Goal: Information Seeking & Learning: Check status

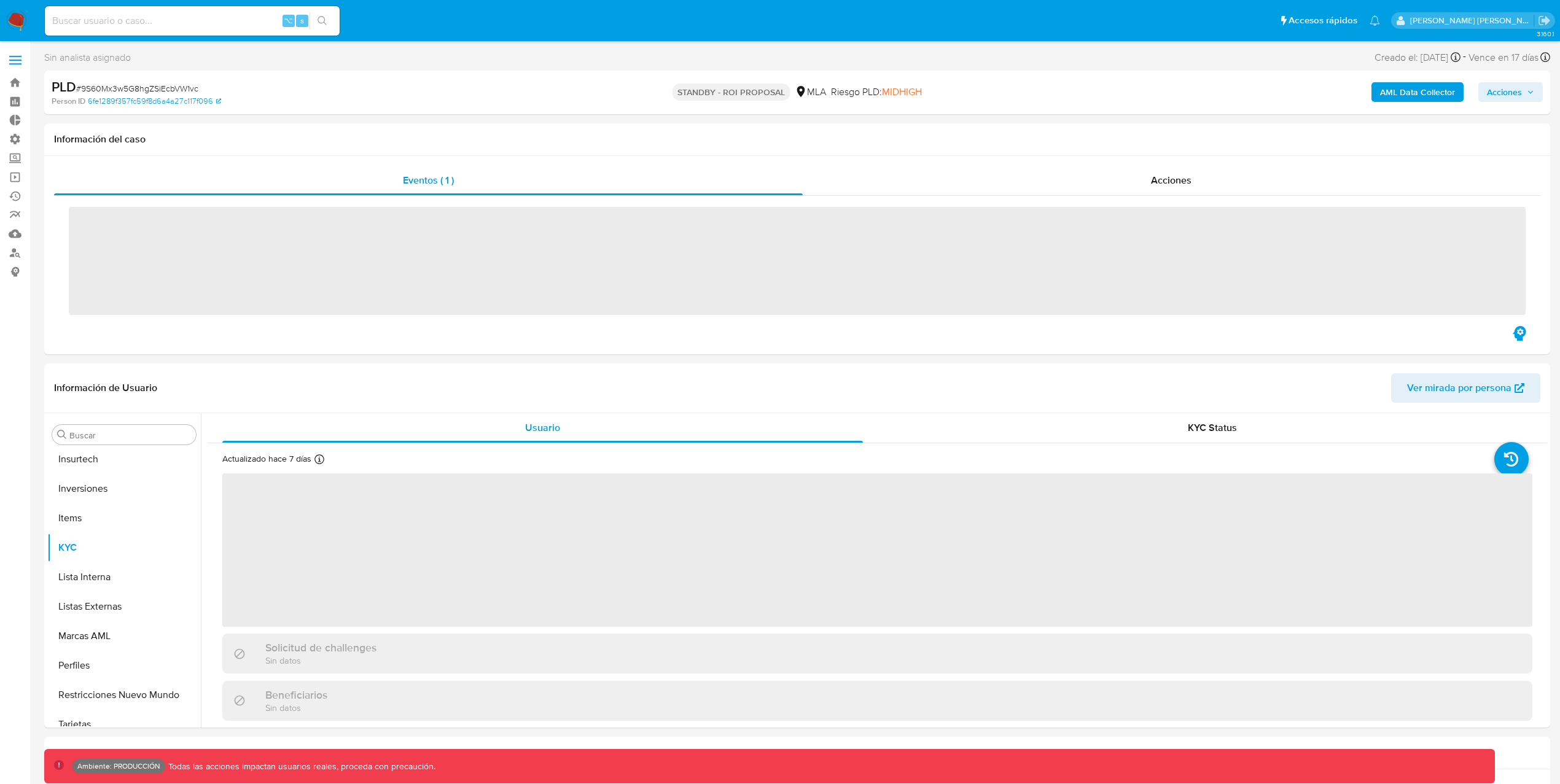
scroll to position [637, 0]
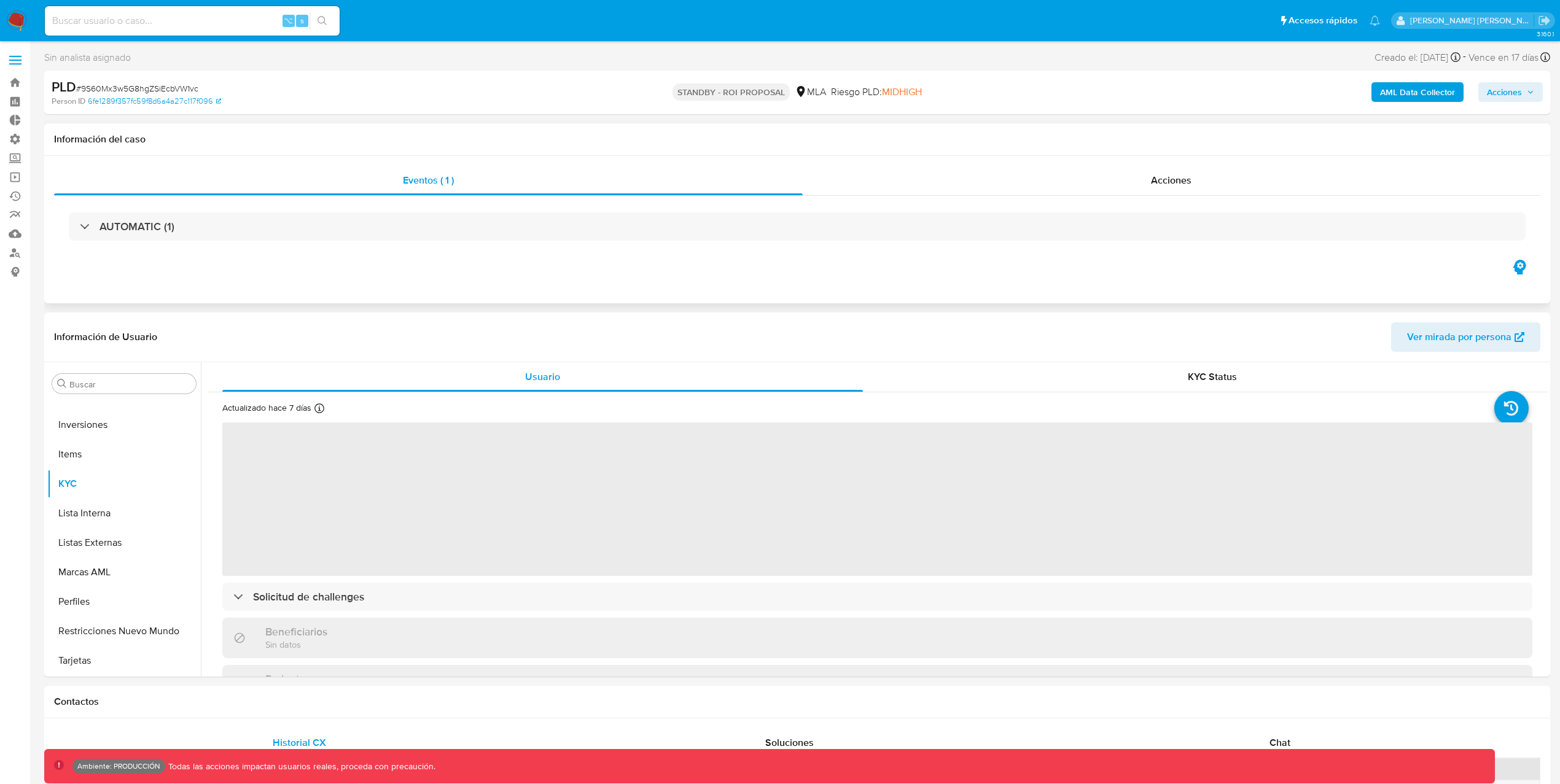
select select "10"
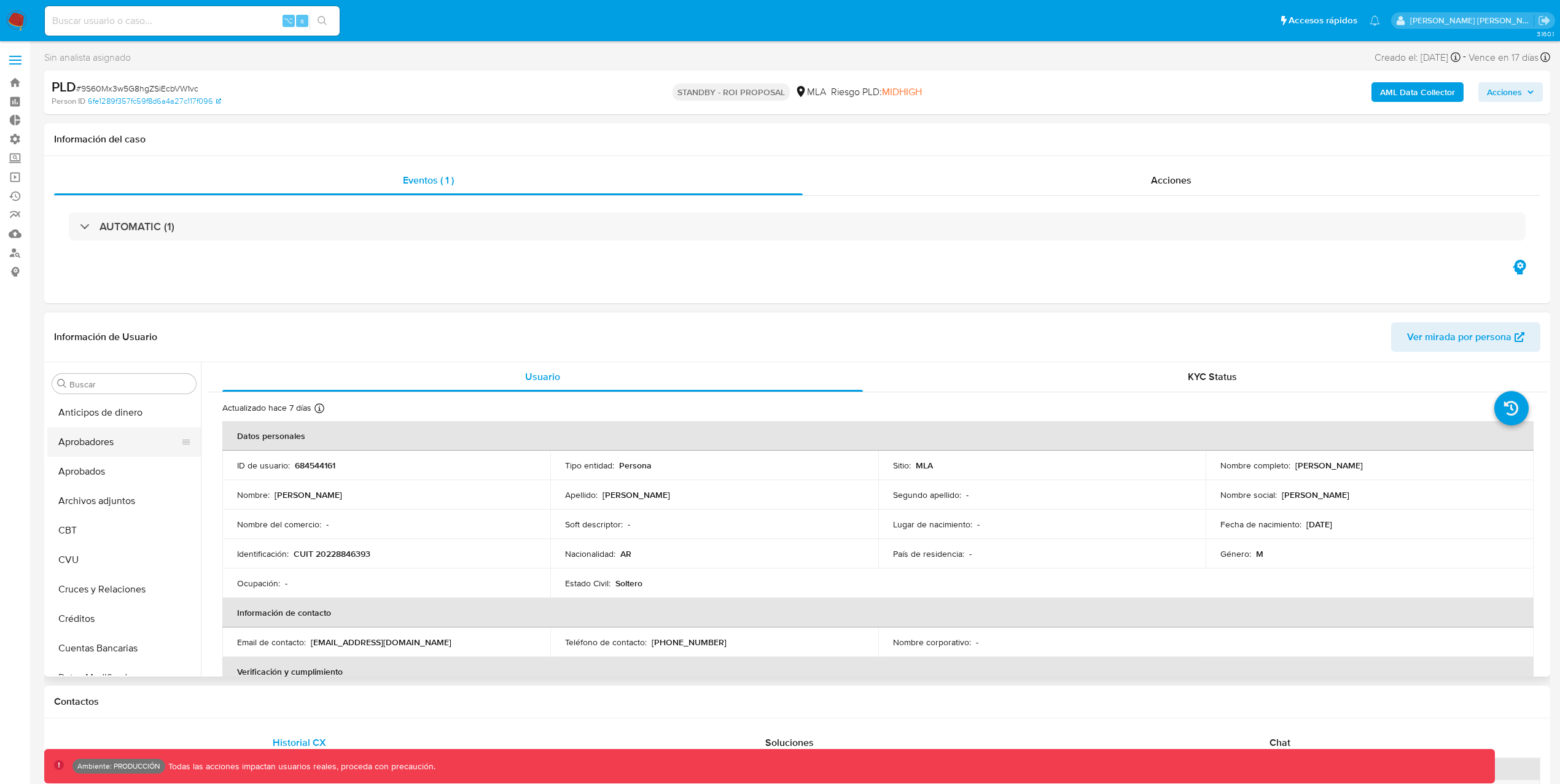
scroll to position [0, 0]
click at [127, 502] on button "Archivos adjuntos" at bounding box center [119, 501] width 143 height 29
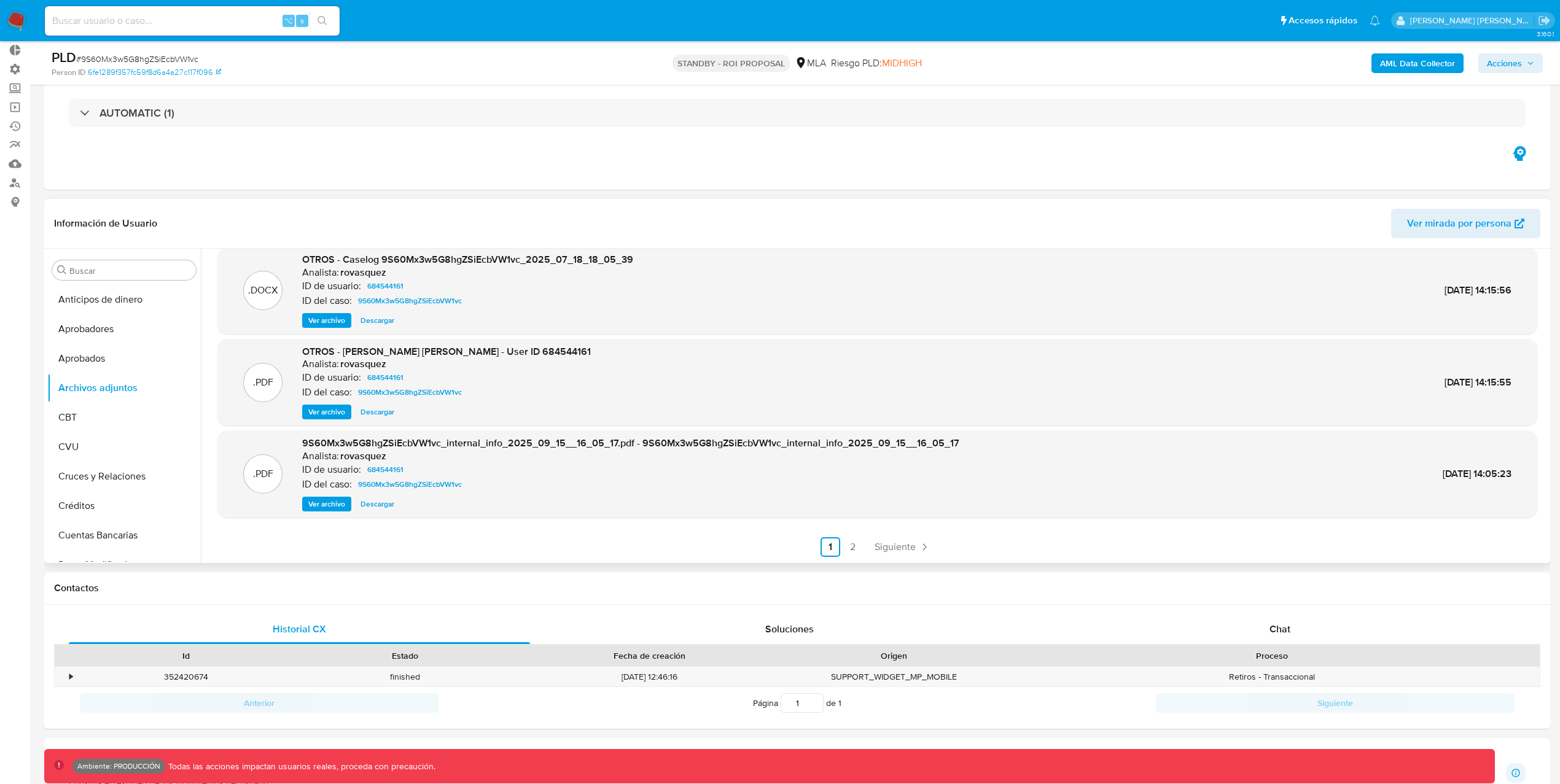
scroll to position [78, 0]
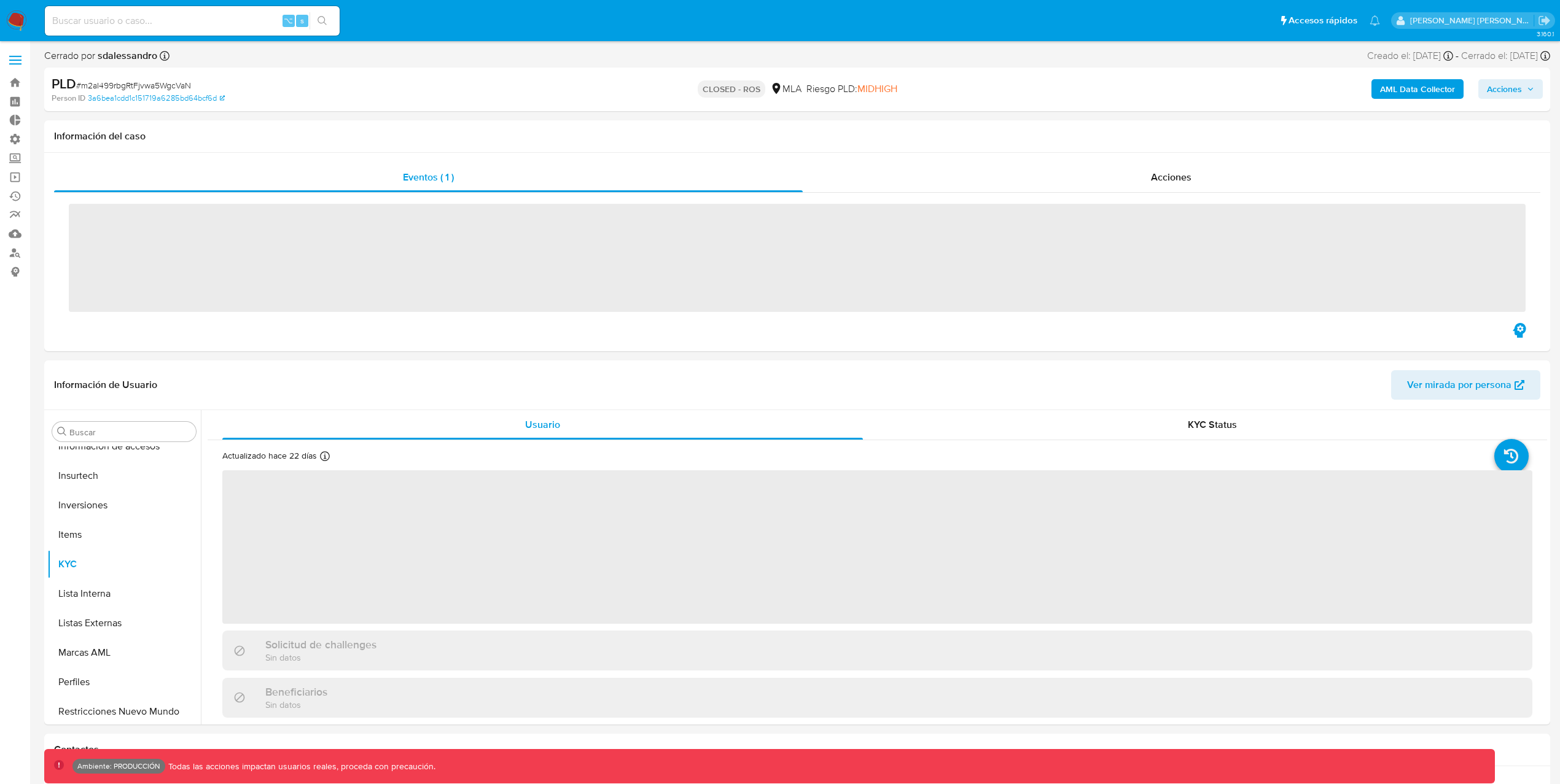
scroll to position [637, 0]
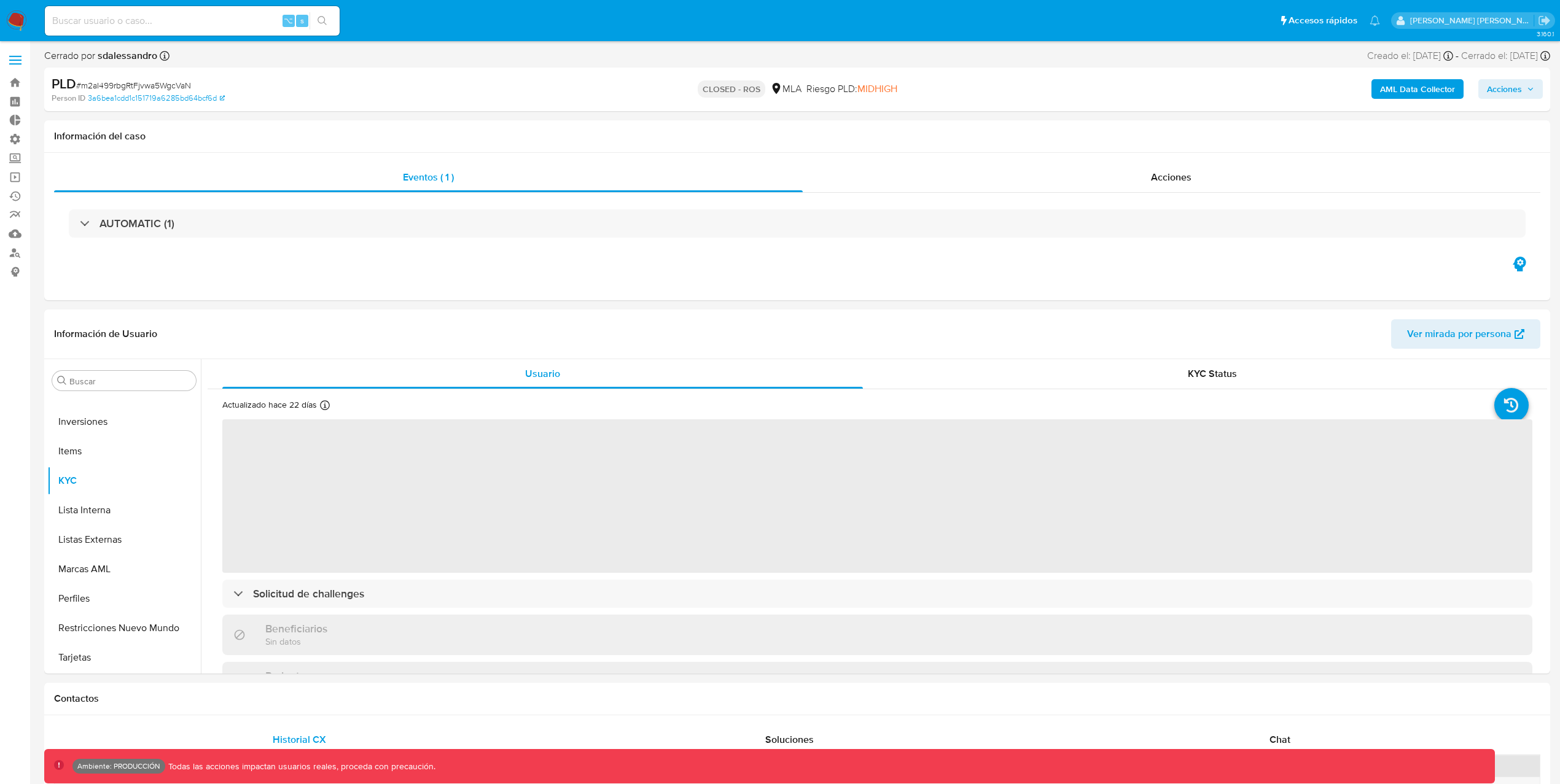
select select "10"
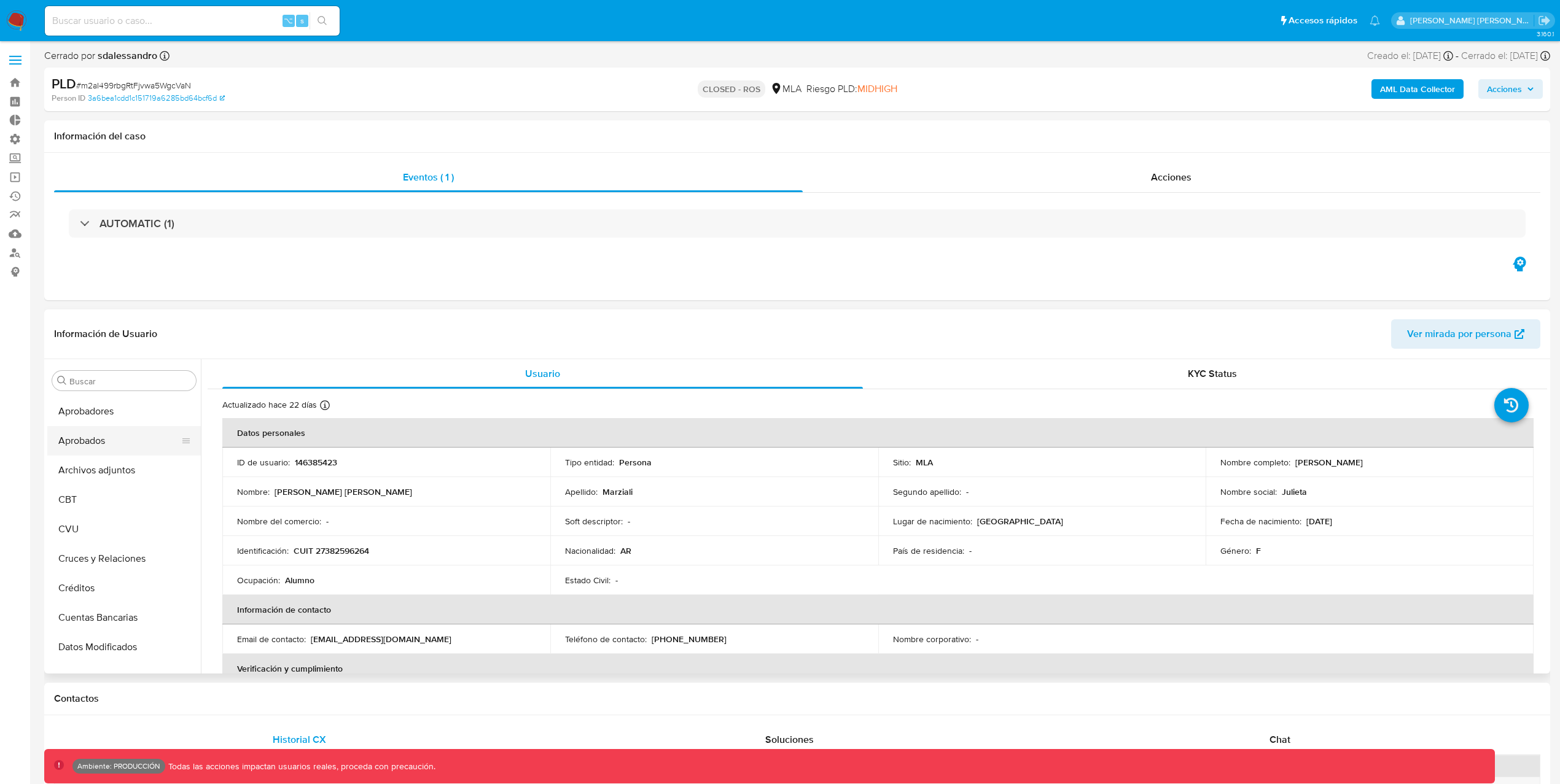
scroll to position [0, 0]
click at [120, 498] on button "Archivos adjuntos" at bounding box center [119, 498] width 143 height 29
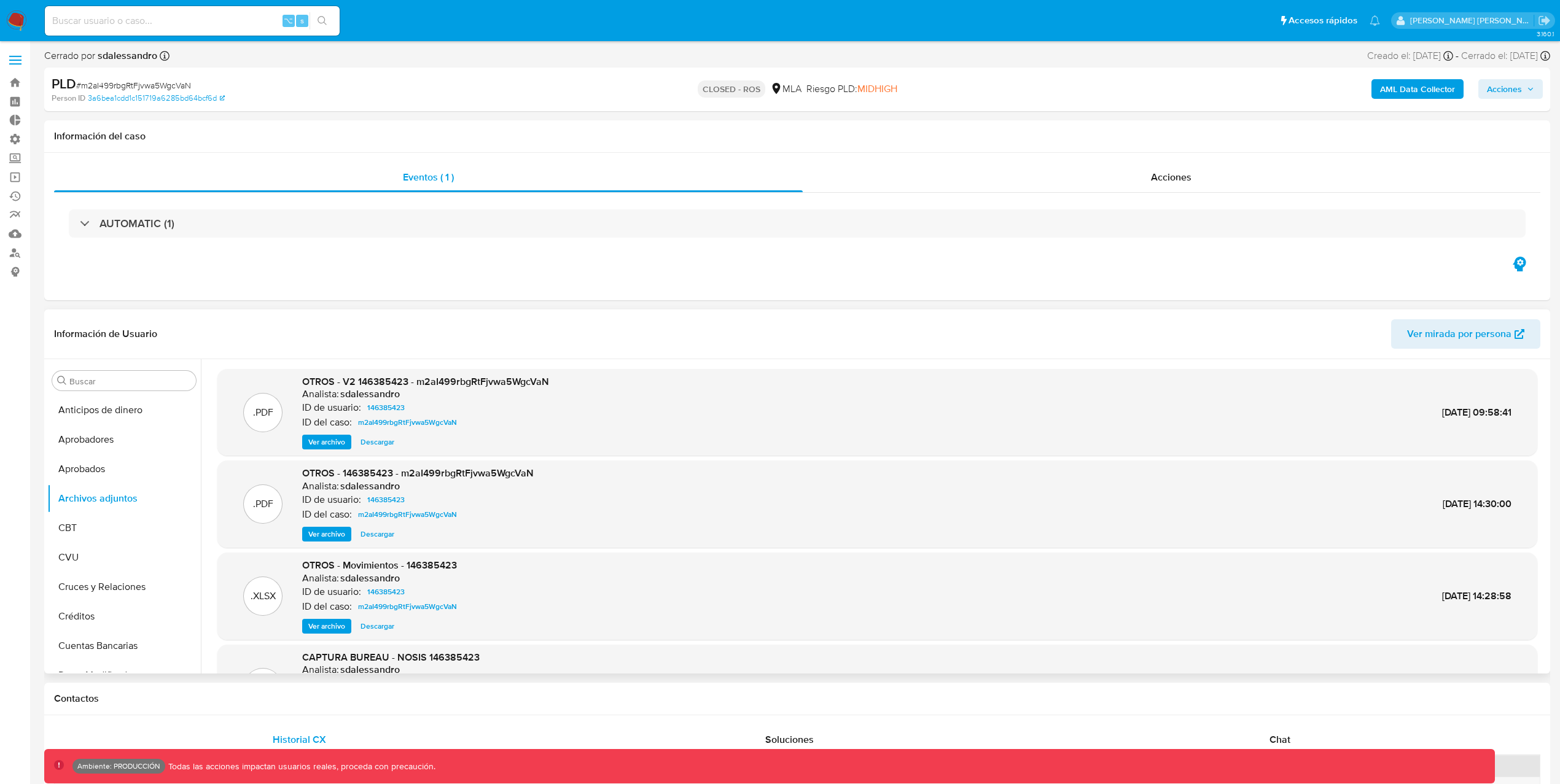
click at [328, 438] on span "Ver archivo" at bounding box center [327, 442] width 37 height 12
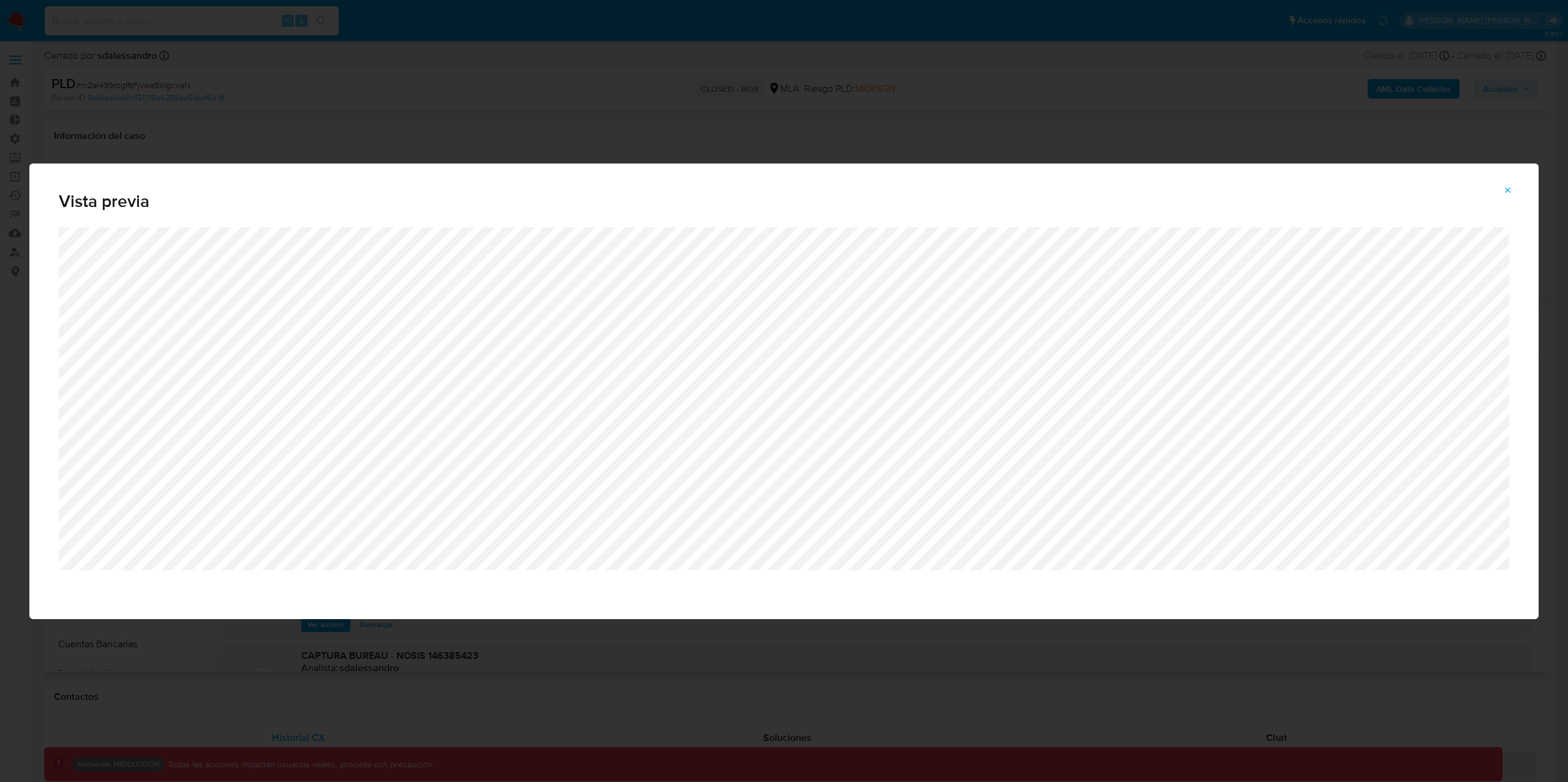
click at [1507, 192] on icon "Attachment preview" at bounding box center [1509, 190] width 6 height 6
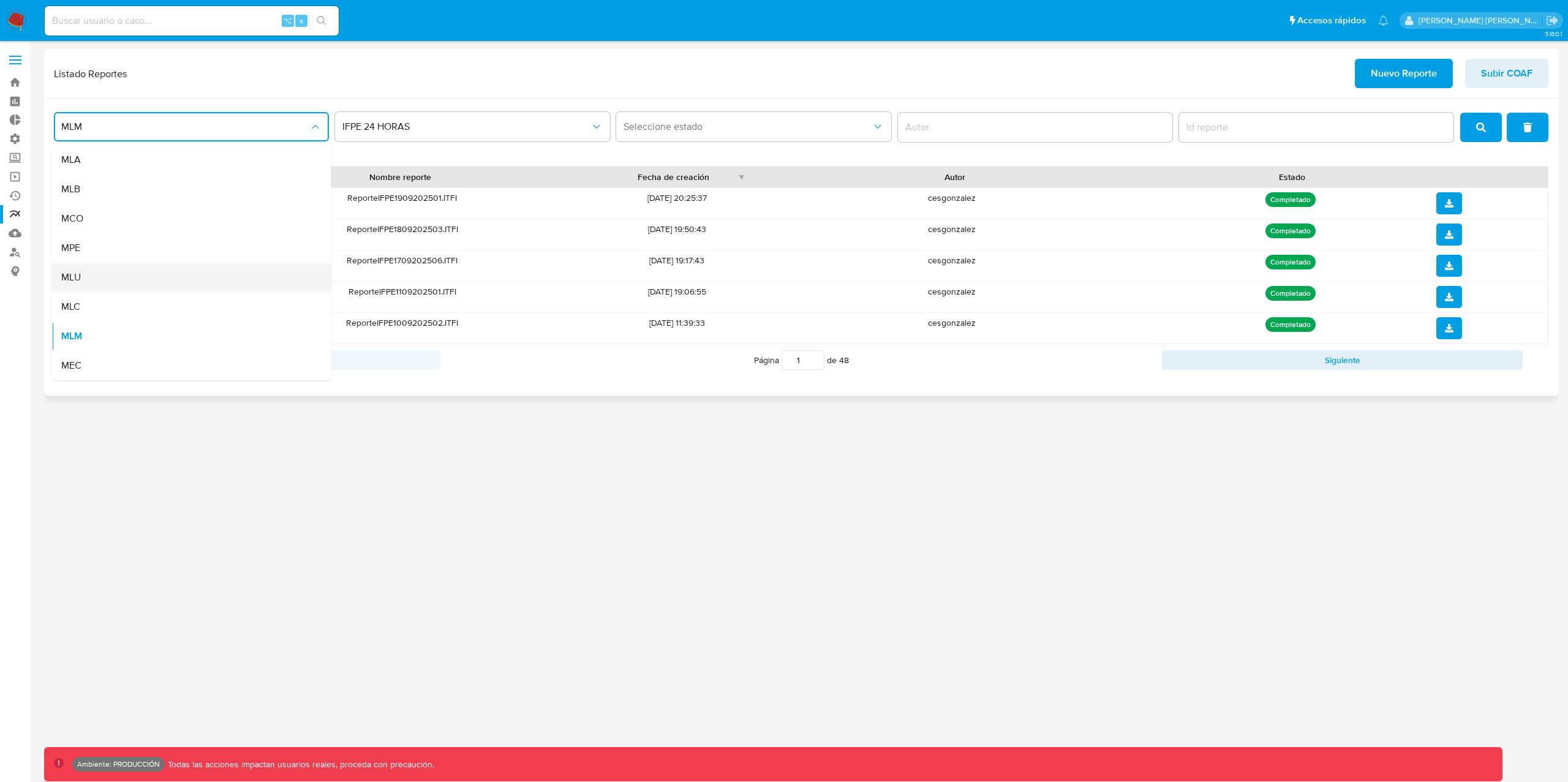
click at [101, 277] on div "MLU" at bounding box center [187, 277] width 253 height 29
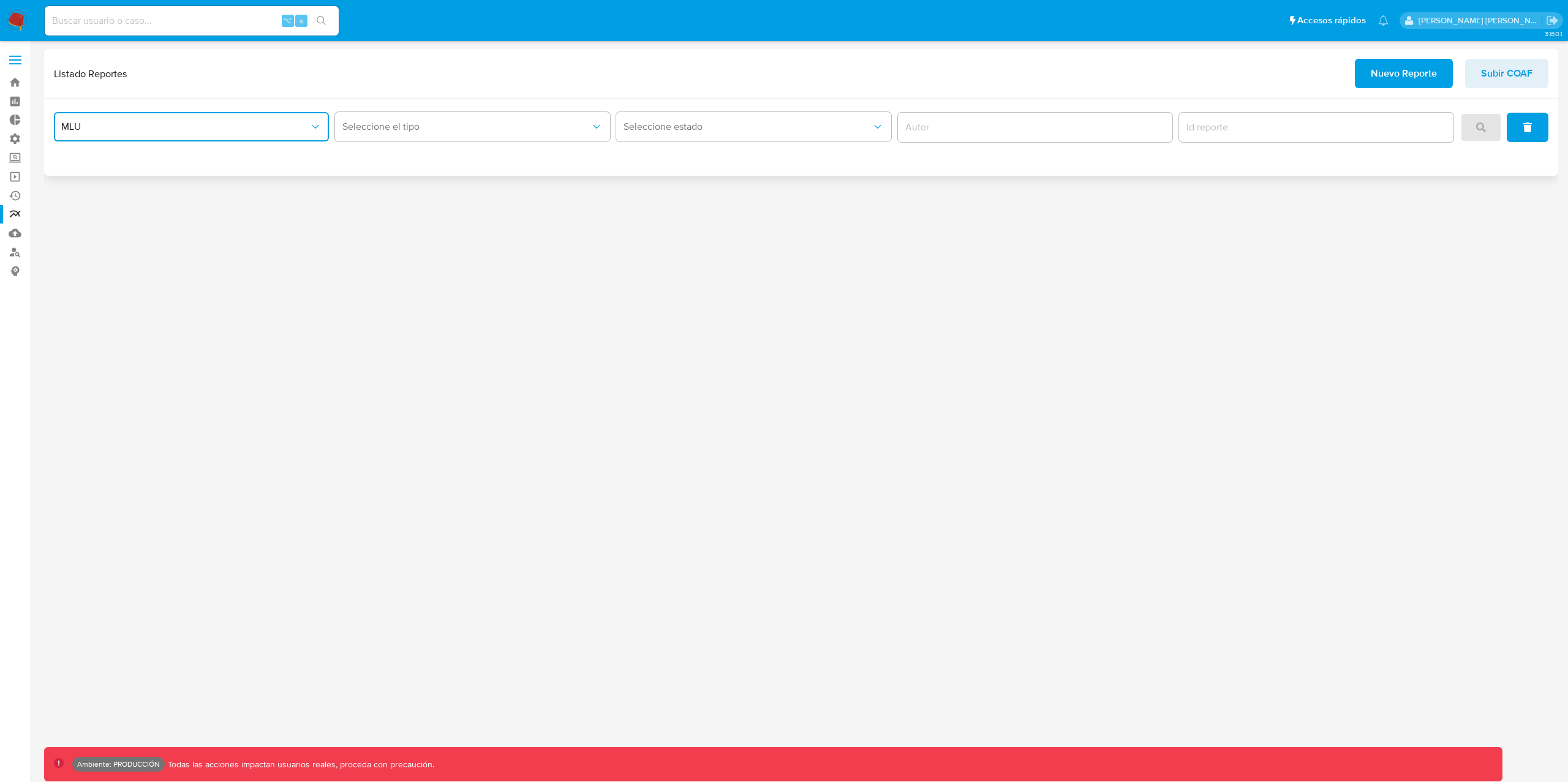
click at [126, 127] on span "MLU" at bounding box center [185, 126] width 248 height 12
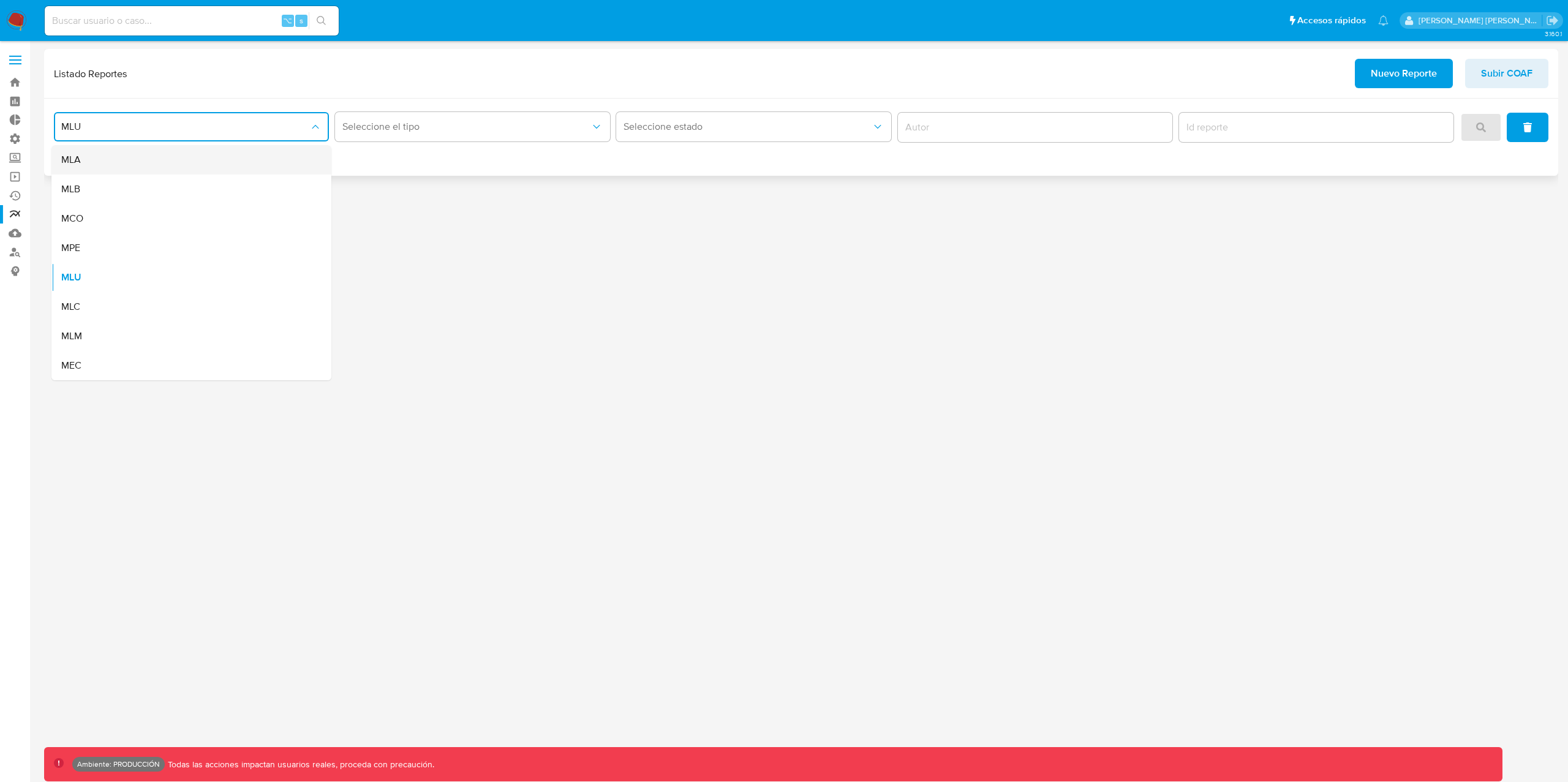
click at [102, 154] on div "MLA" at bounding box center [187, 159] width 253 height 29
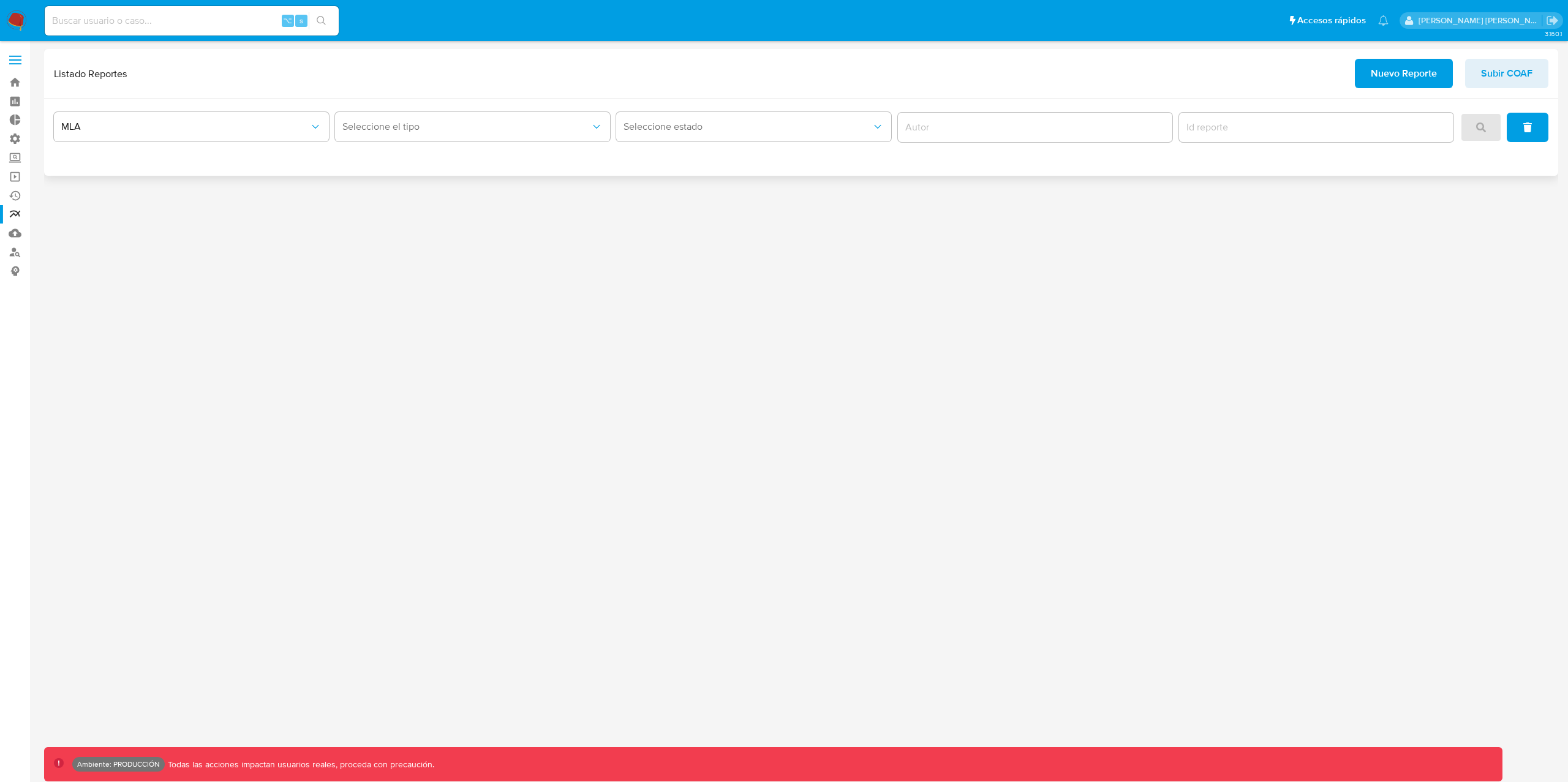
click at [387, 110] on div "Seleccione el tipo" at bounding box center [472, 127] width 275 height 38
click at [387, 126] on span "Seleccione el tipo" at bounding box center [467, 126] width 248 height 12
click at [309, 159] on div "MLA Seleccione el tipo Seleccione estado" at bounding box center [801, 137] width 1514 height 77
click at [223, 125] on span "MLA" at bounding box center [185, 126] width 248 height 12
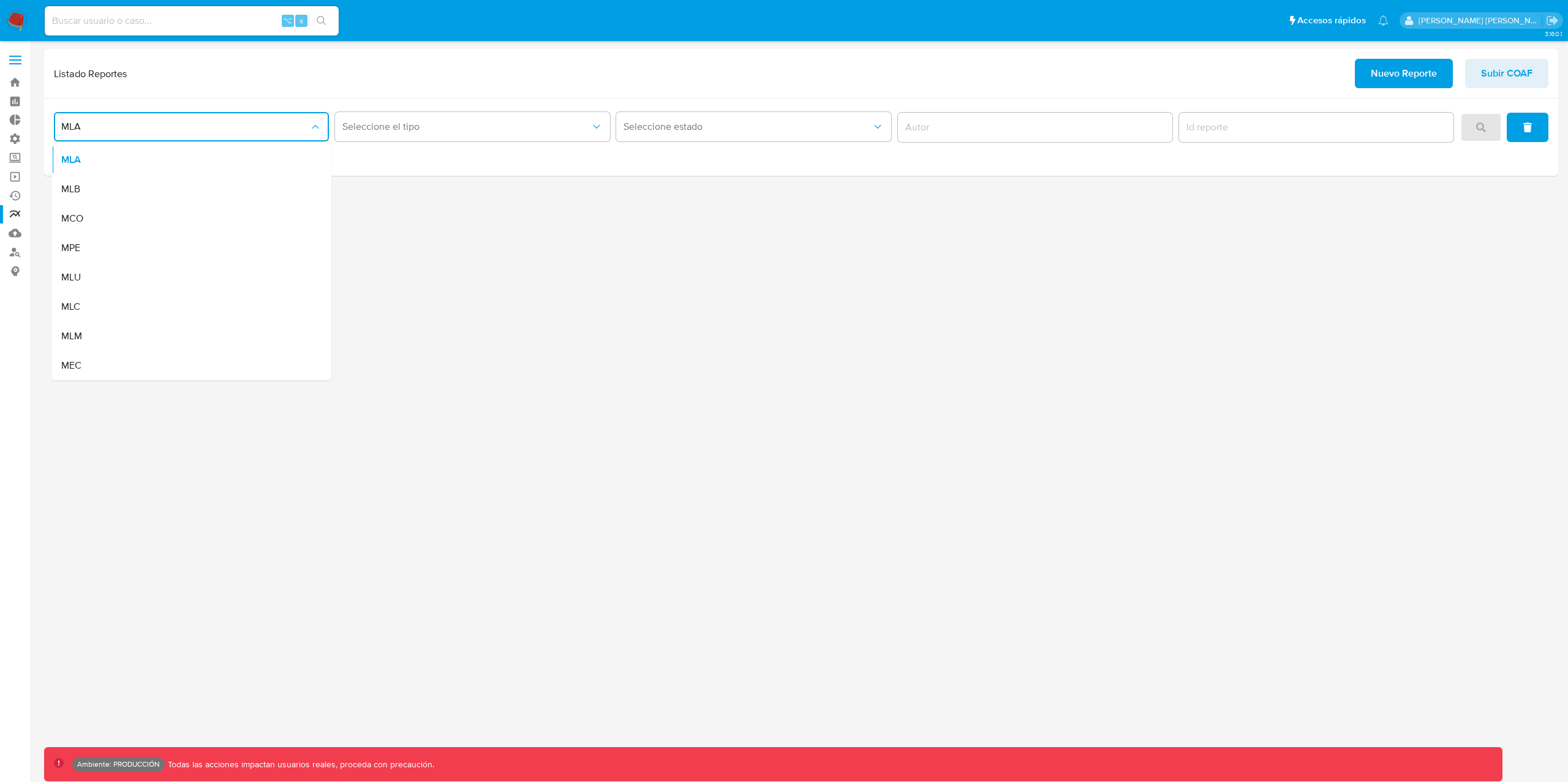
click at [88, 279] on div "MLU" at bounding box center [187, 277] width 253 height 29
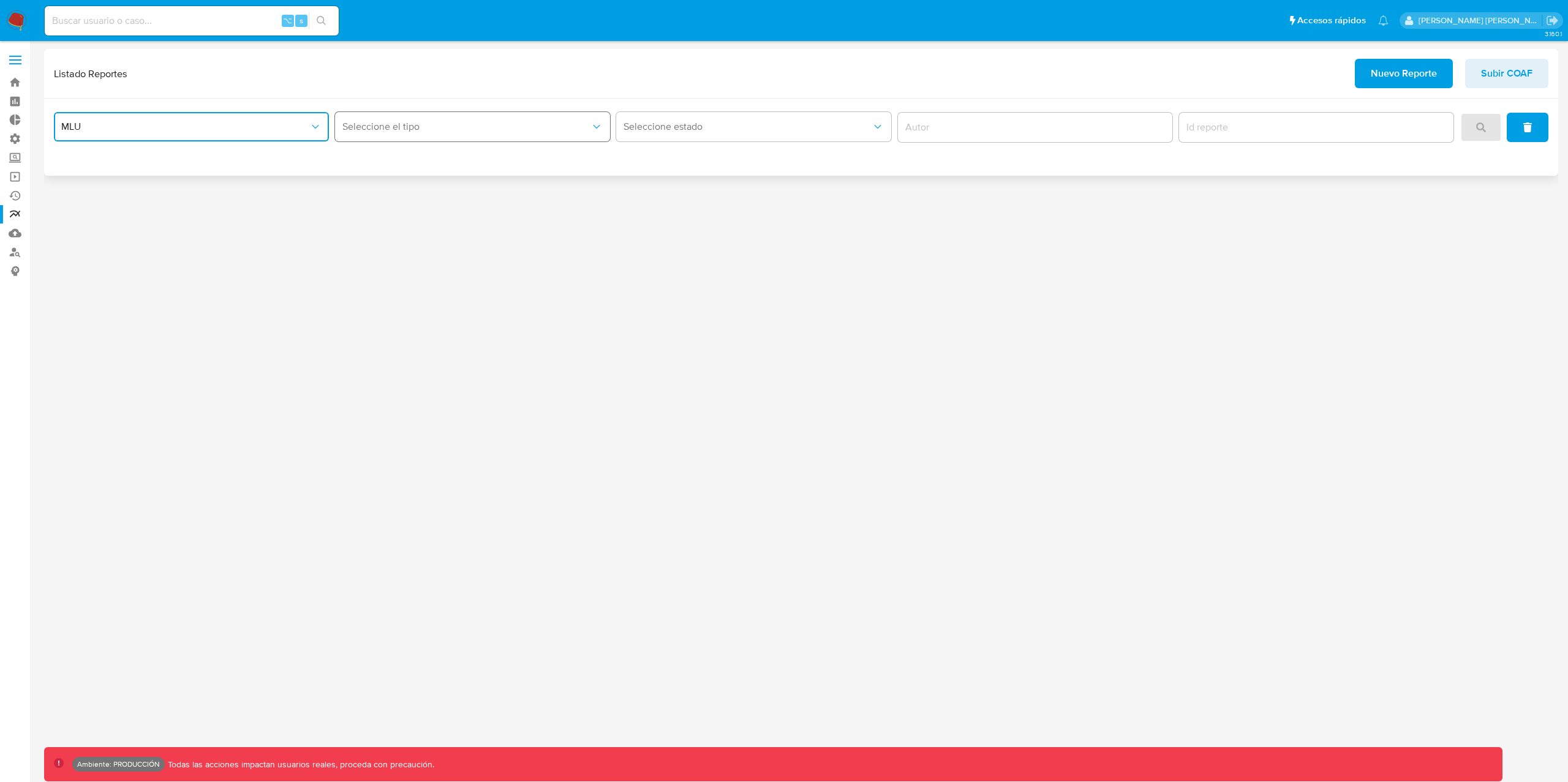
click at [528, 121] on span "Seleccione el tipo" at bounding box center [467, 126] width 248 height 12
click at [508, 162] on div "Circunstanciado" at bounding box center [469, 159] width 253 height 29
click at [1483, 126] on icon "search" at bounding box center [1481, 127] width 9 height 9
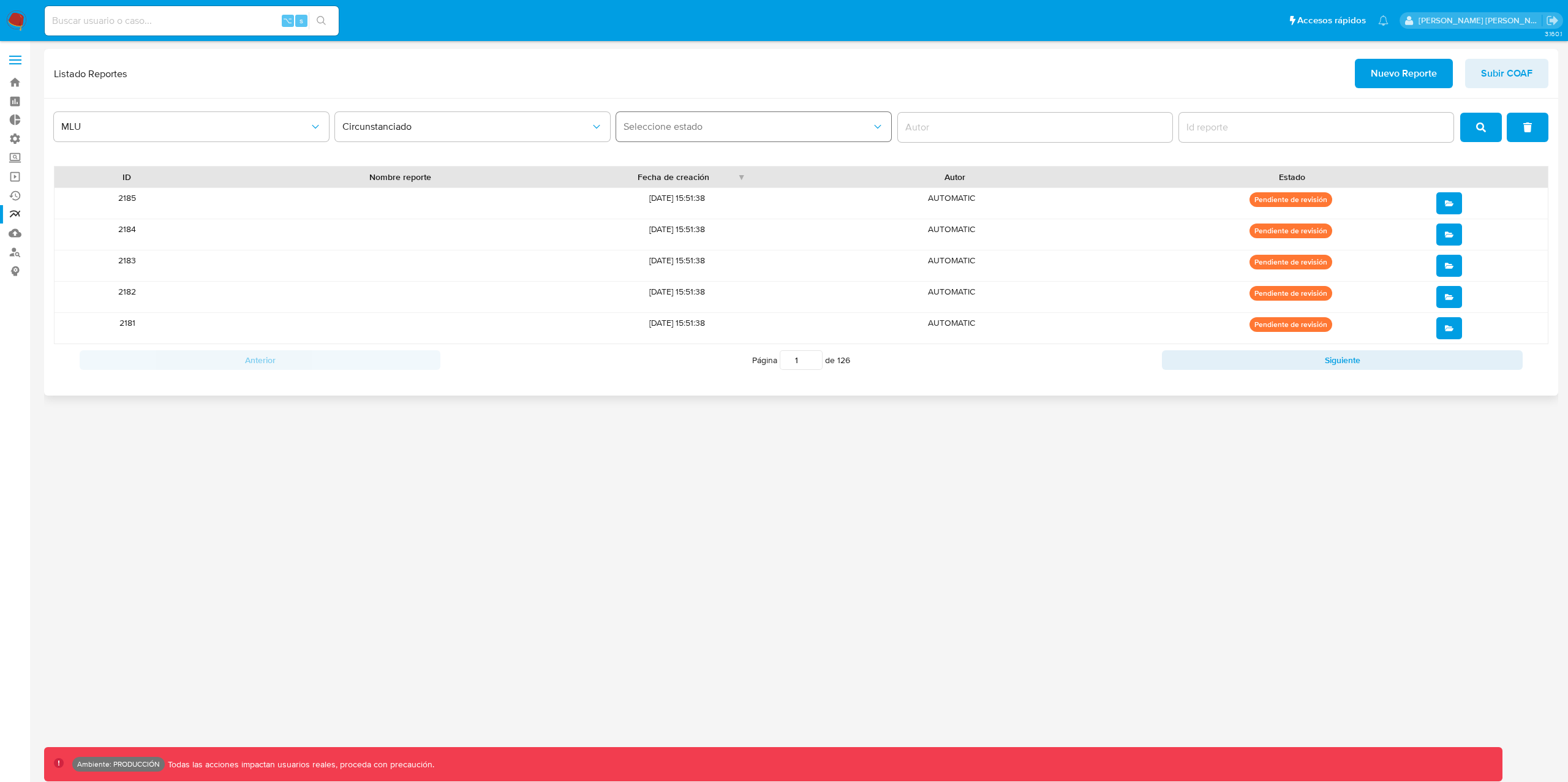
click at [676, 133] on span "Seleccione estado" at bounding box center [748, 126] width 248 height 12
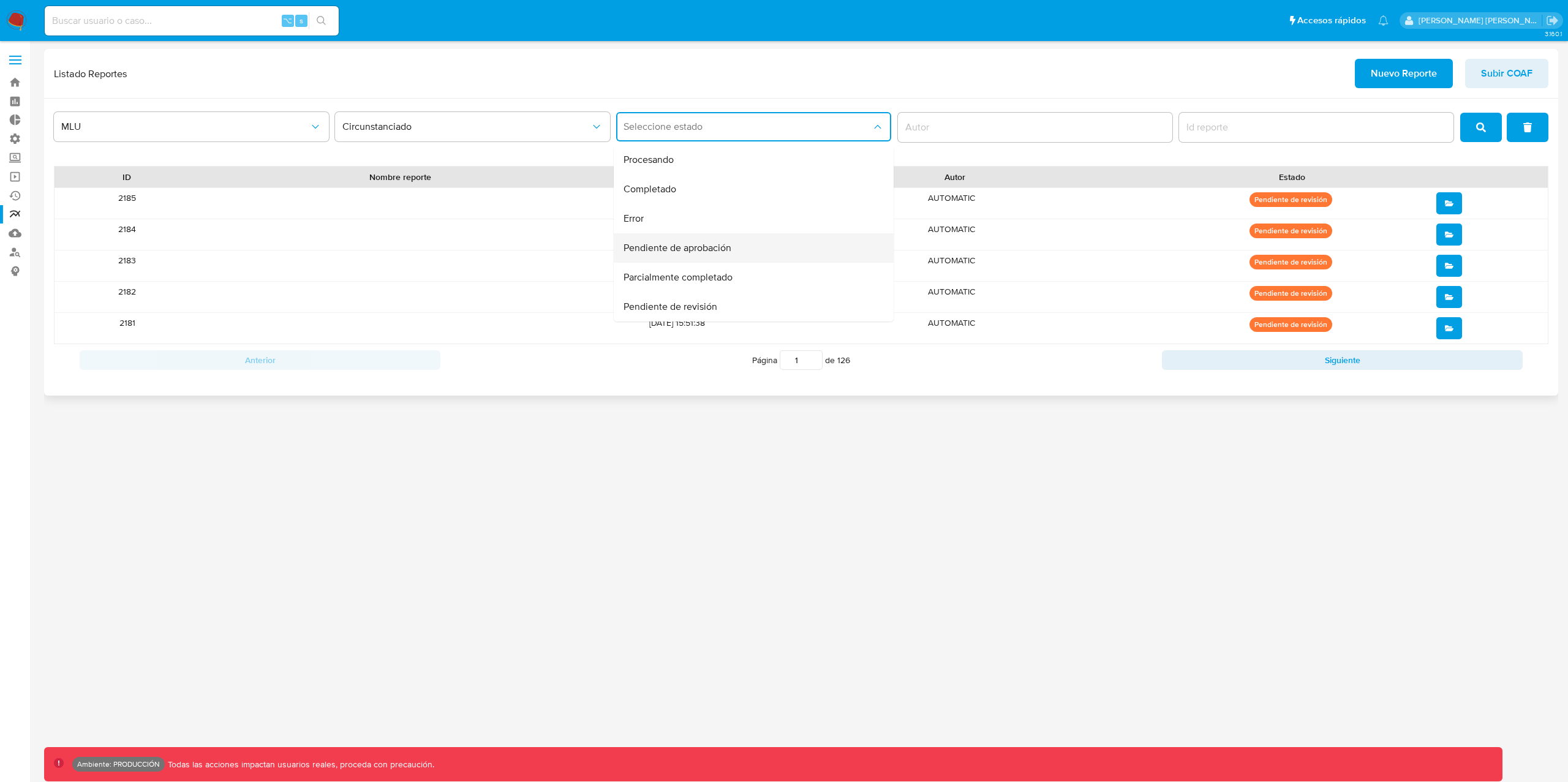
click at [728, 251] on span "Pendiente de aprobación" at bounding box center [678, 247] width 108 height 12
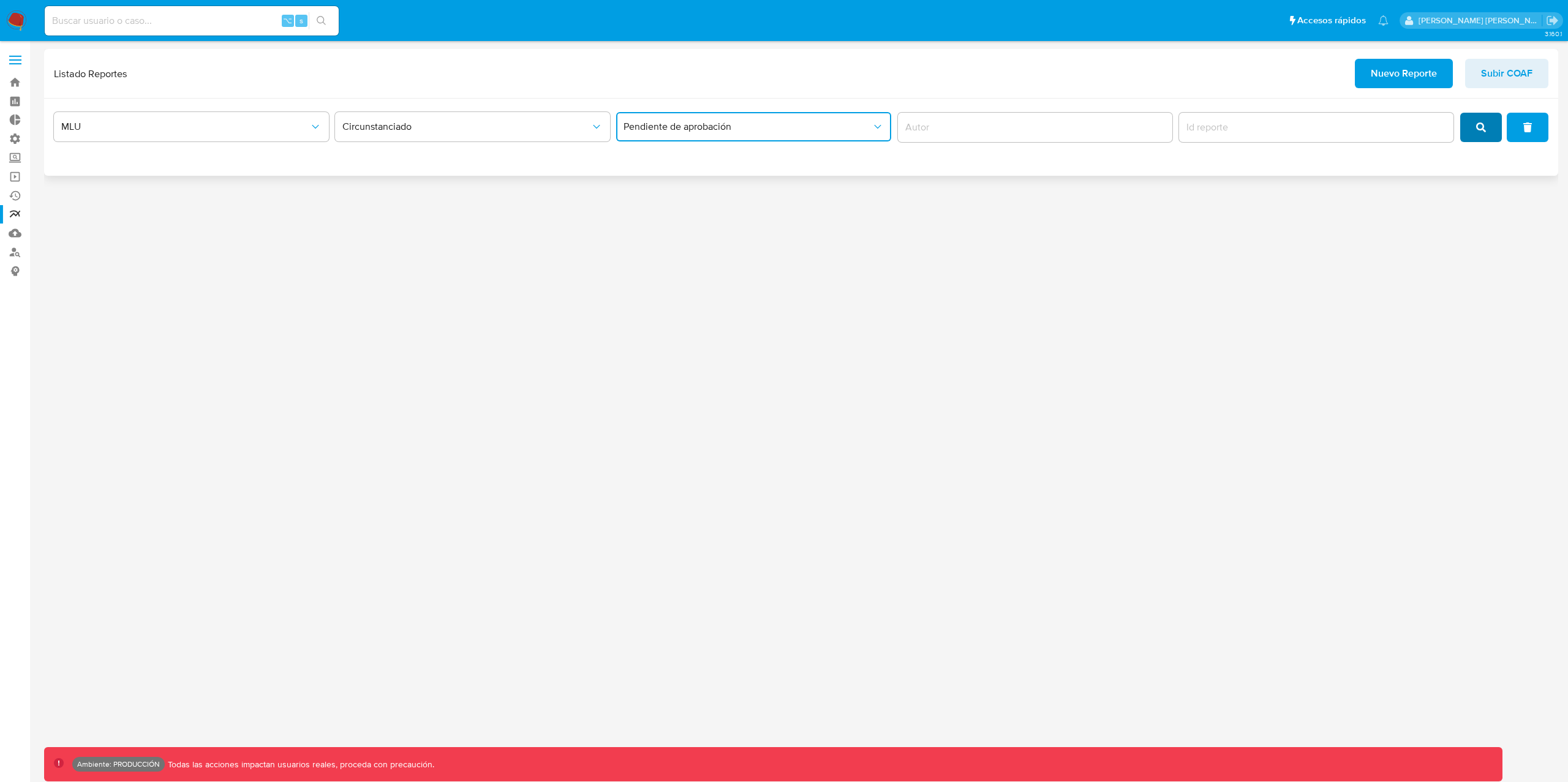
click at [1492, 124] on button "search" at bounding box center [1481, 127] width 41 height 29
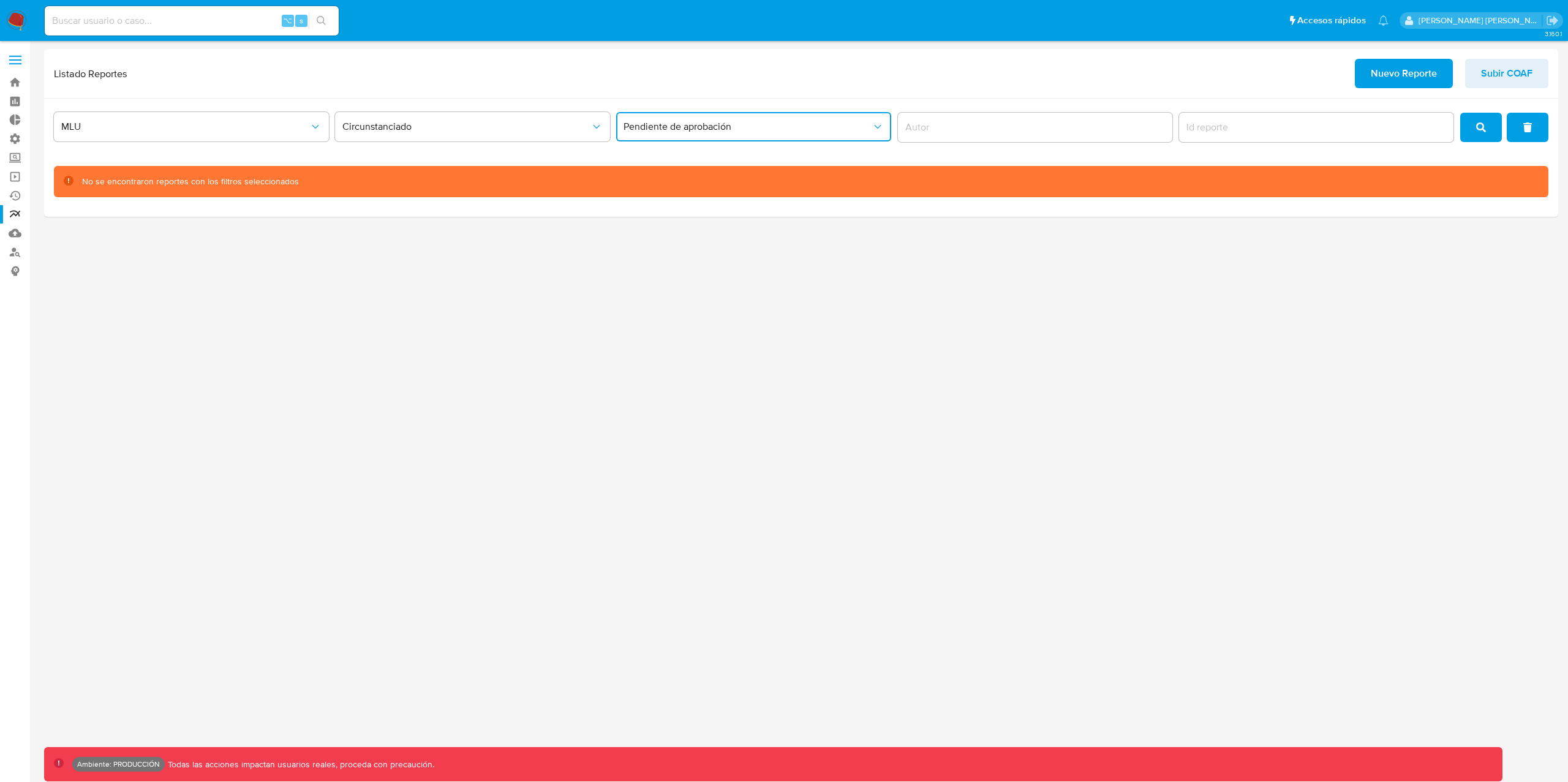
click at [793, 124] on span "Pendiente de aprobación" at bounding box center [748, 126] width 248 height 12
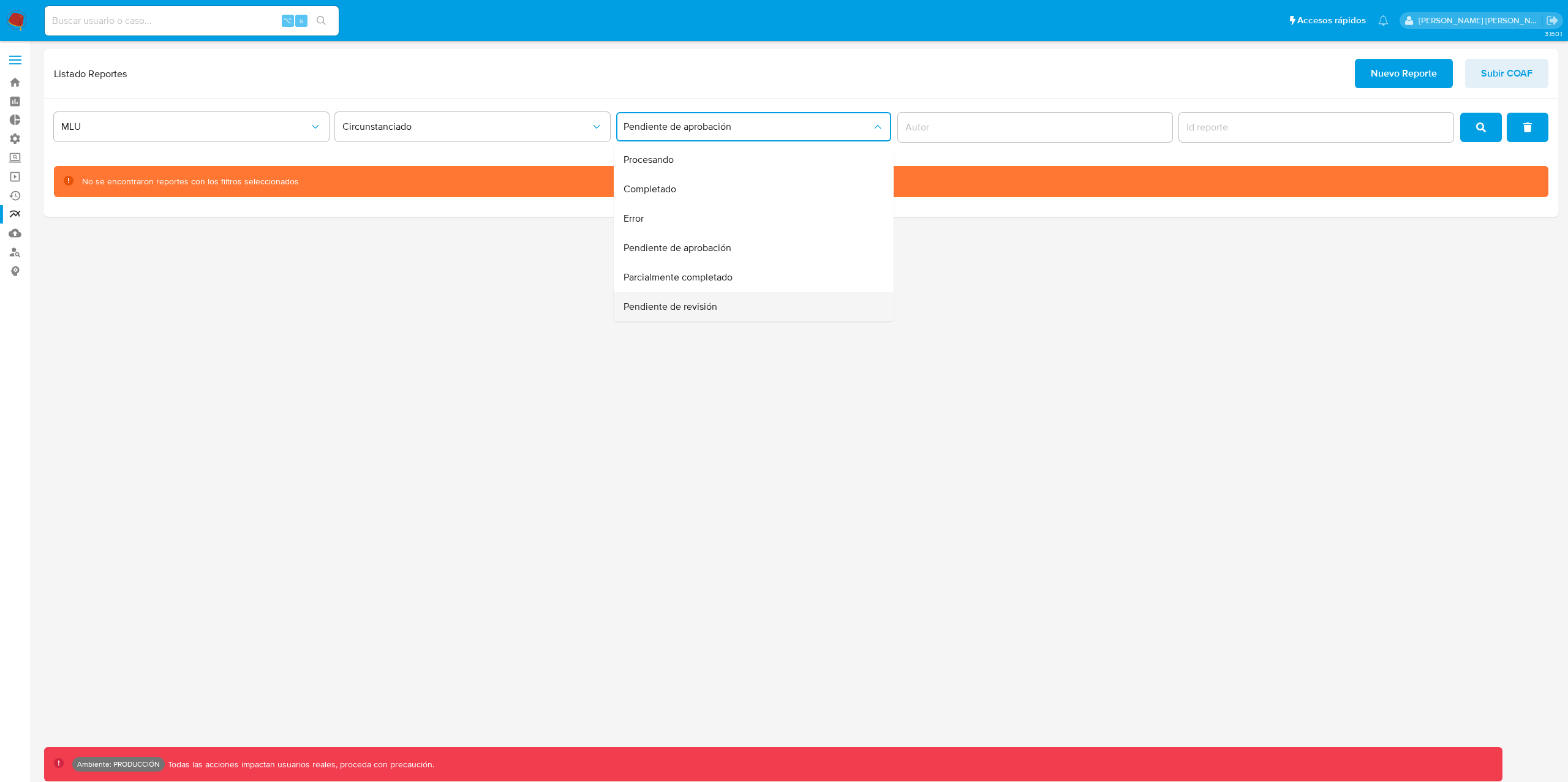
click at [650, 301] on span "Pendiente de revisión" at bounding box center [671, 307] width 94 height 12
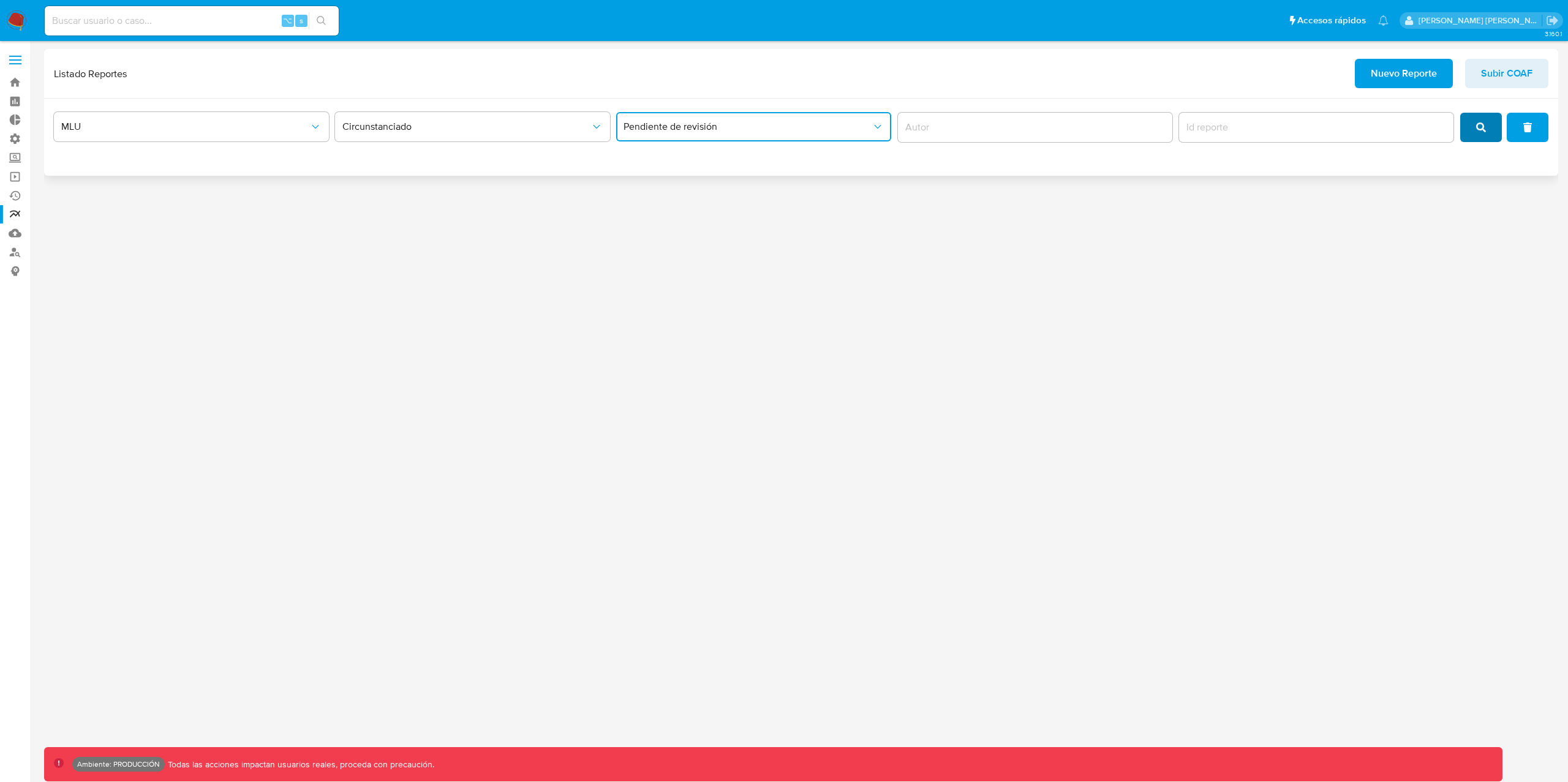
click at [1491, 123] on button "search" at bounding box center [1481, 127] width 41 height 29
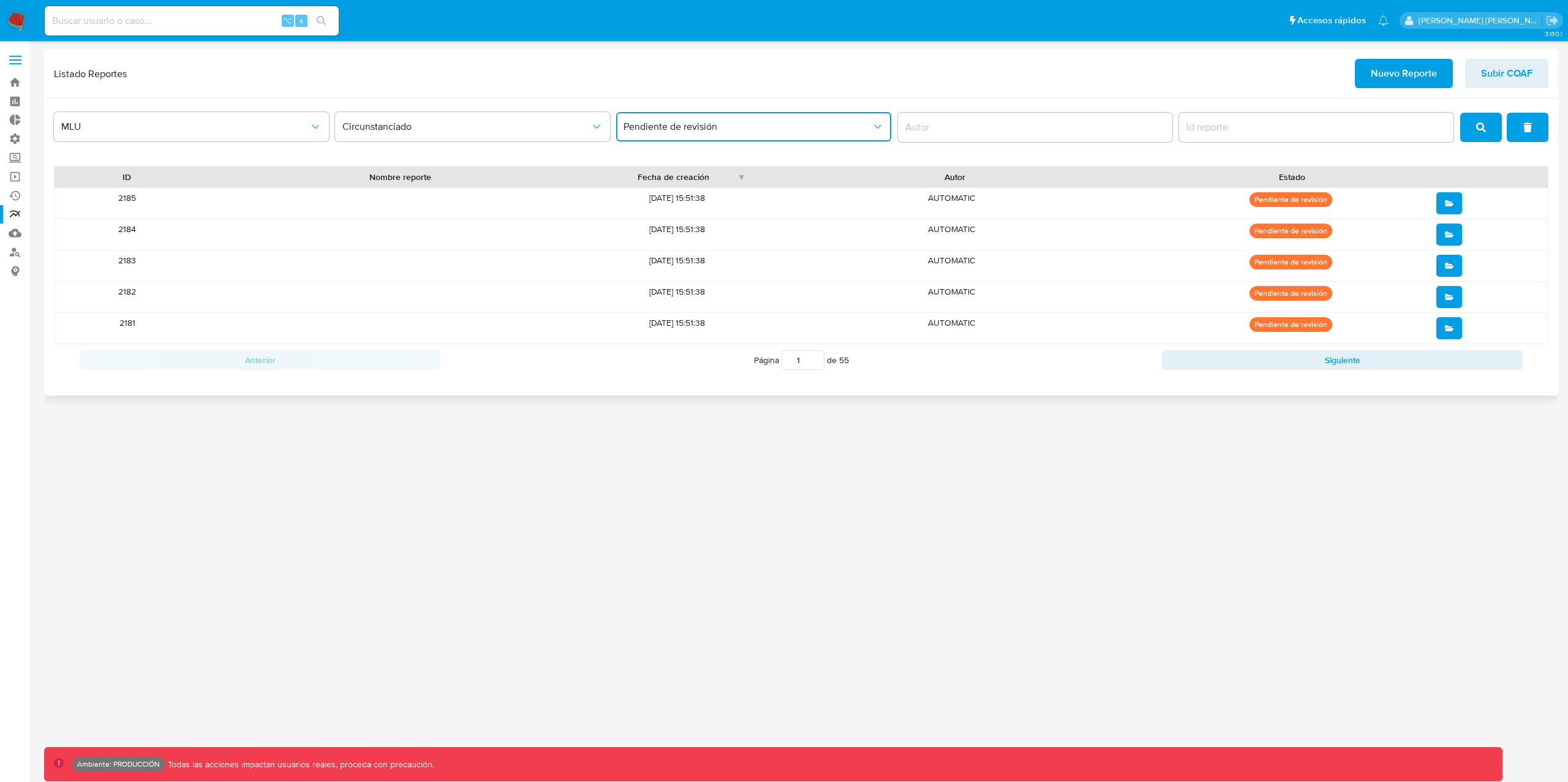
drag, startPoint x: 805, startPoint y: 364, endPoint x: 762, endPoint y: 360, distance: 43.2
click at [762, 360] on span "Página 1 de 55" at bounding box center [801, 359] width 95 height 20
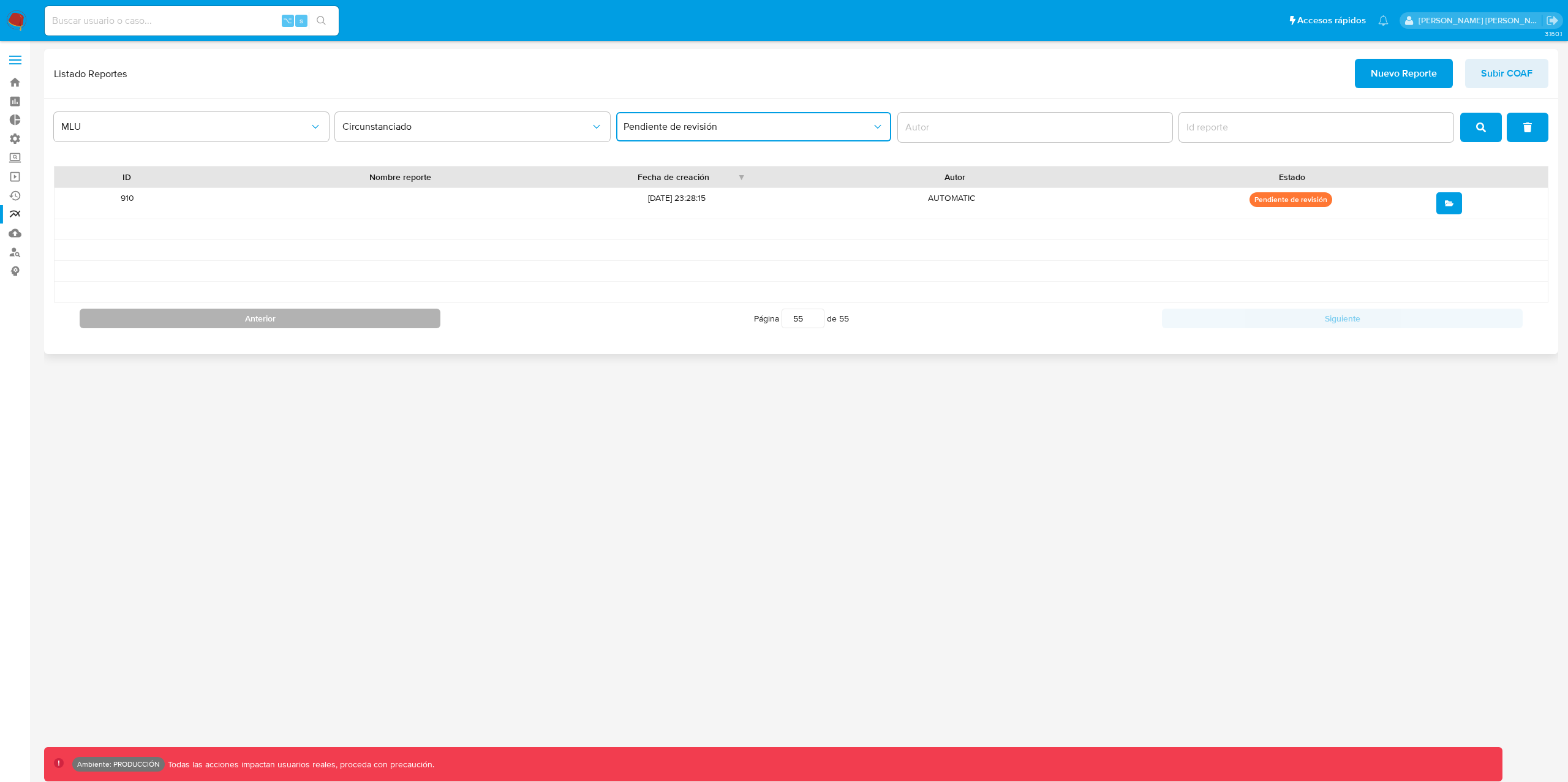
click at [411, 326] on button "Anterior" at bounding box center [260, 318] width 360 height 20
type input "54"
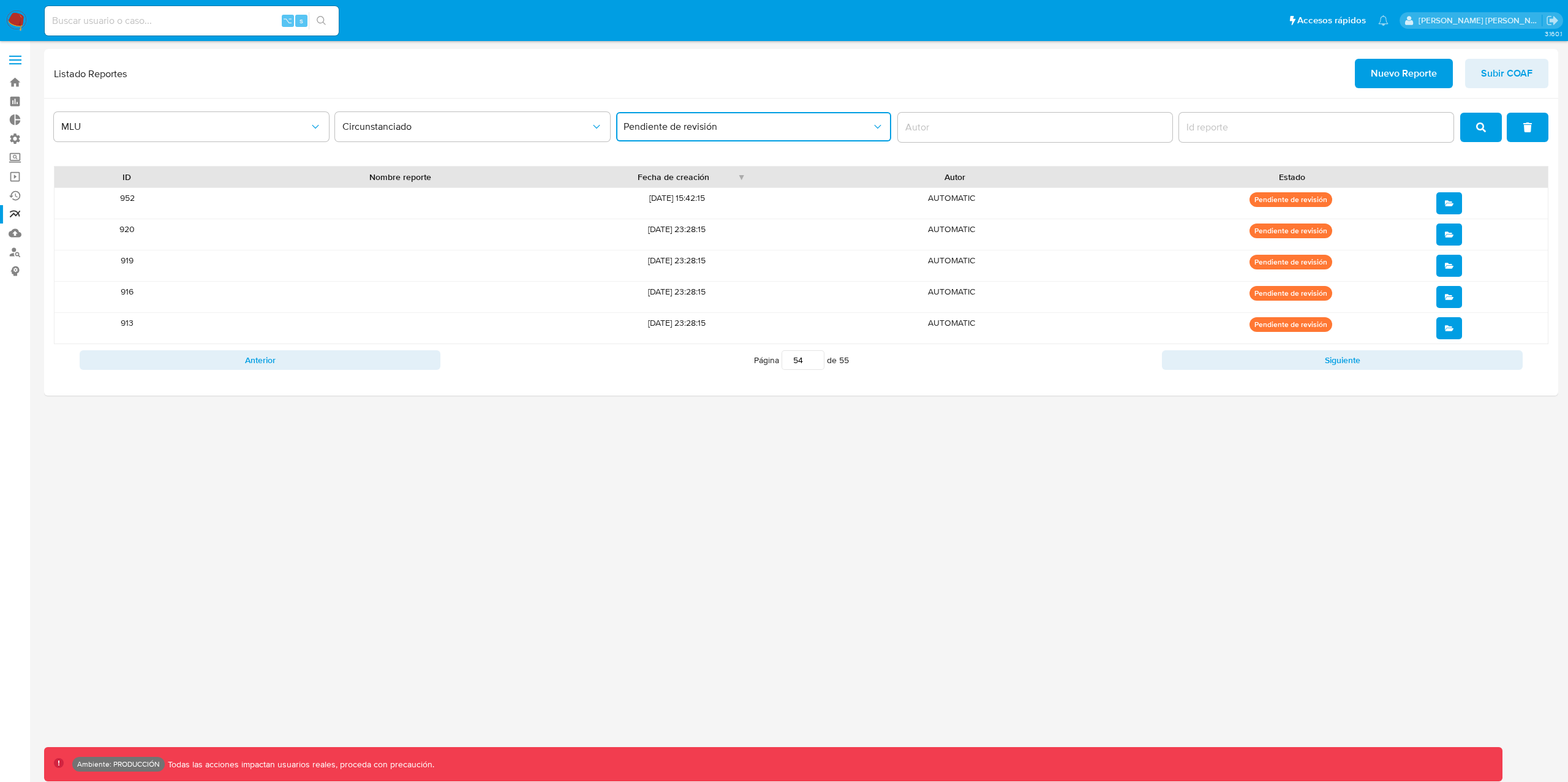
click at [817, 124] on span "Pendiente de revisión" at bounding box center [748, 126] width 248 height 12
click at [135, 129] on span "MLU" at bounding box center [185, 126] width 248 height 12
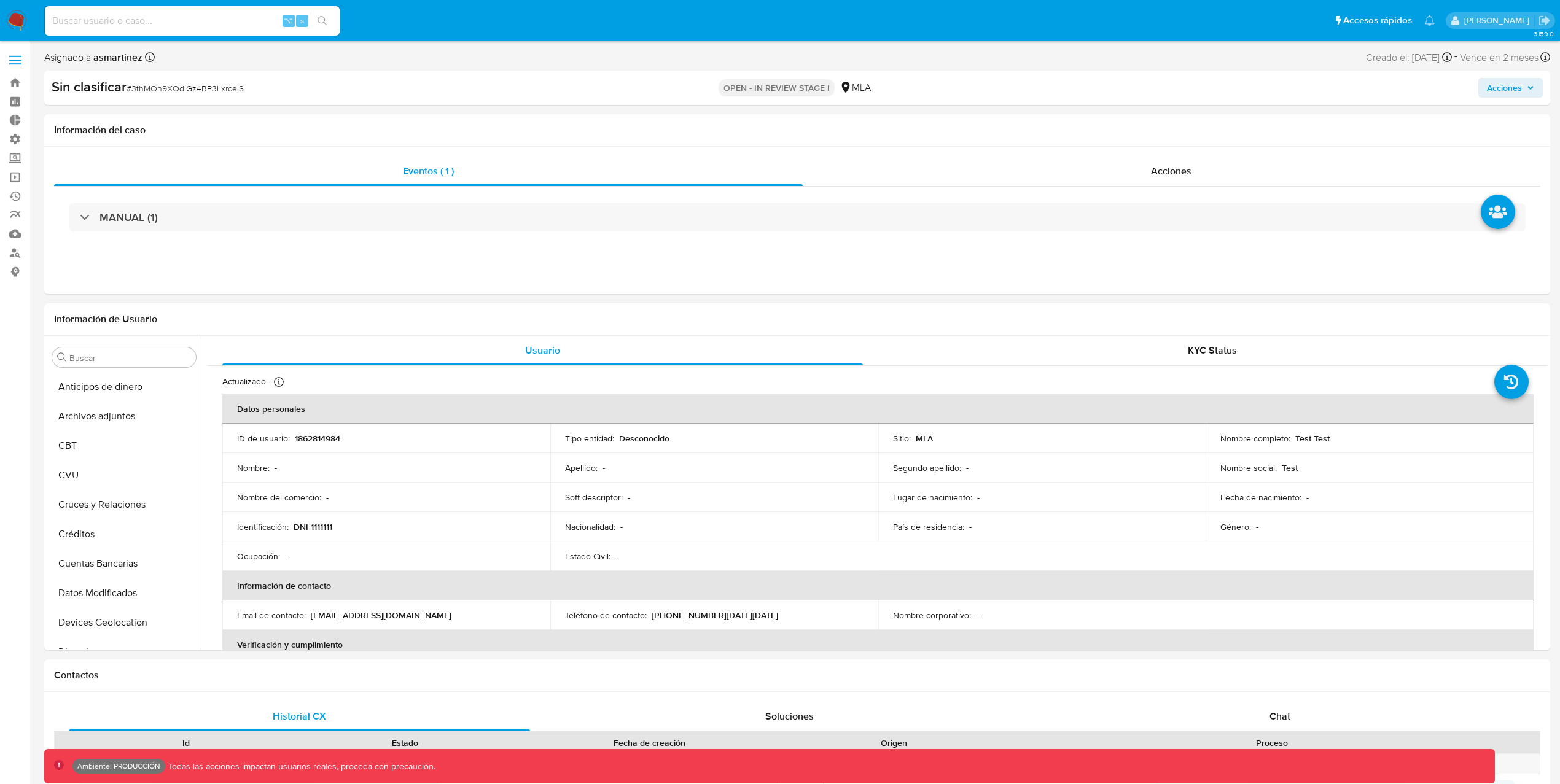
select select "10"
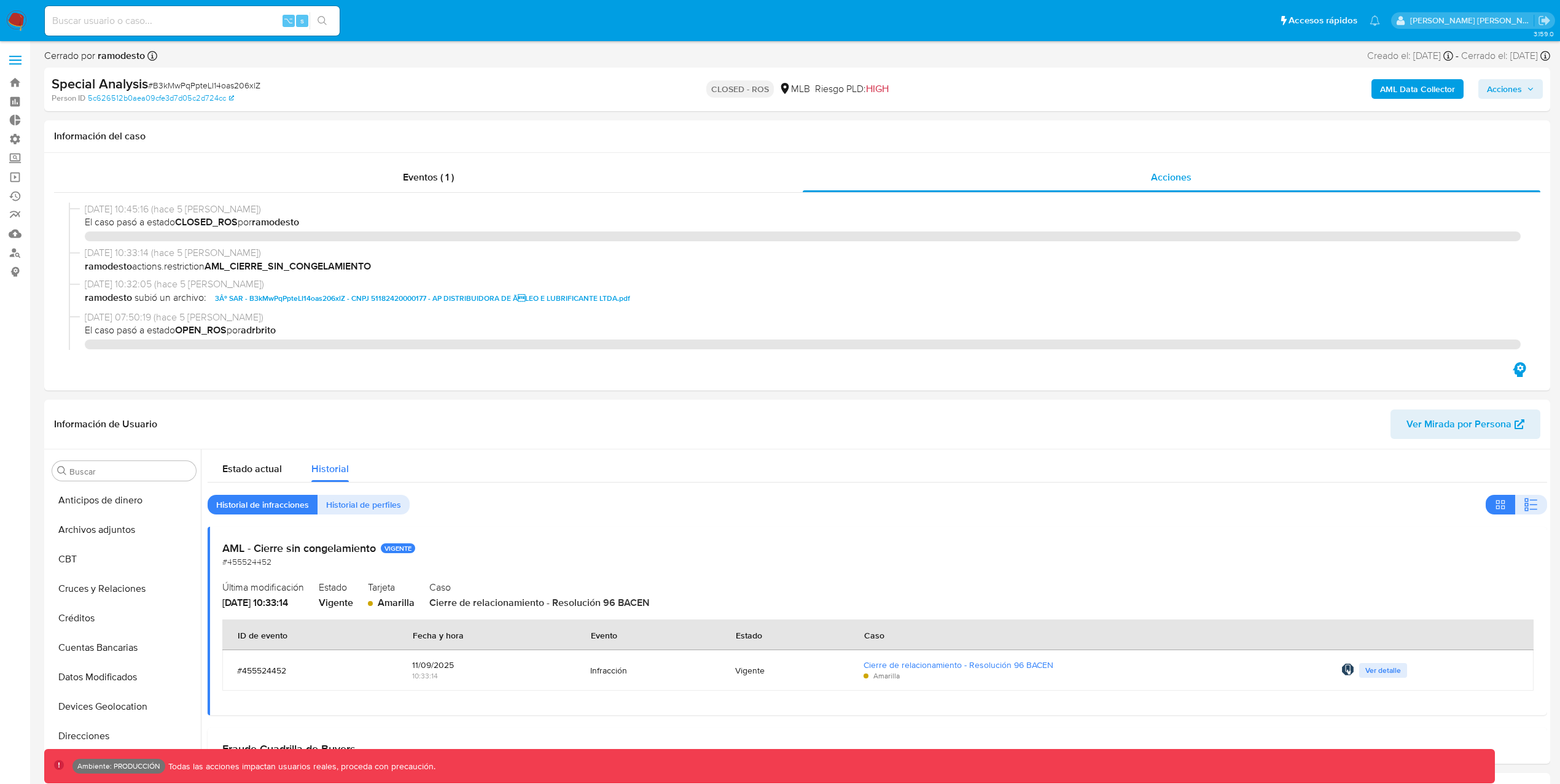
select select "10"
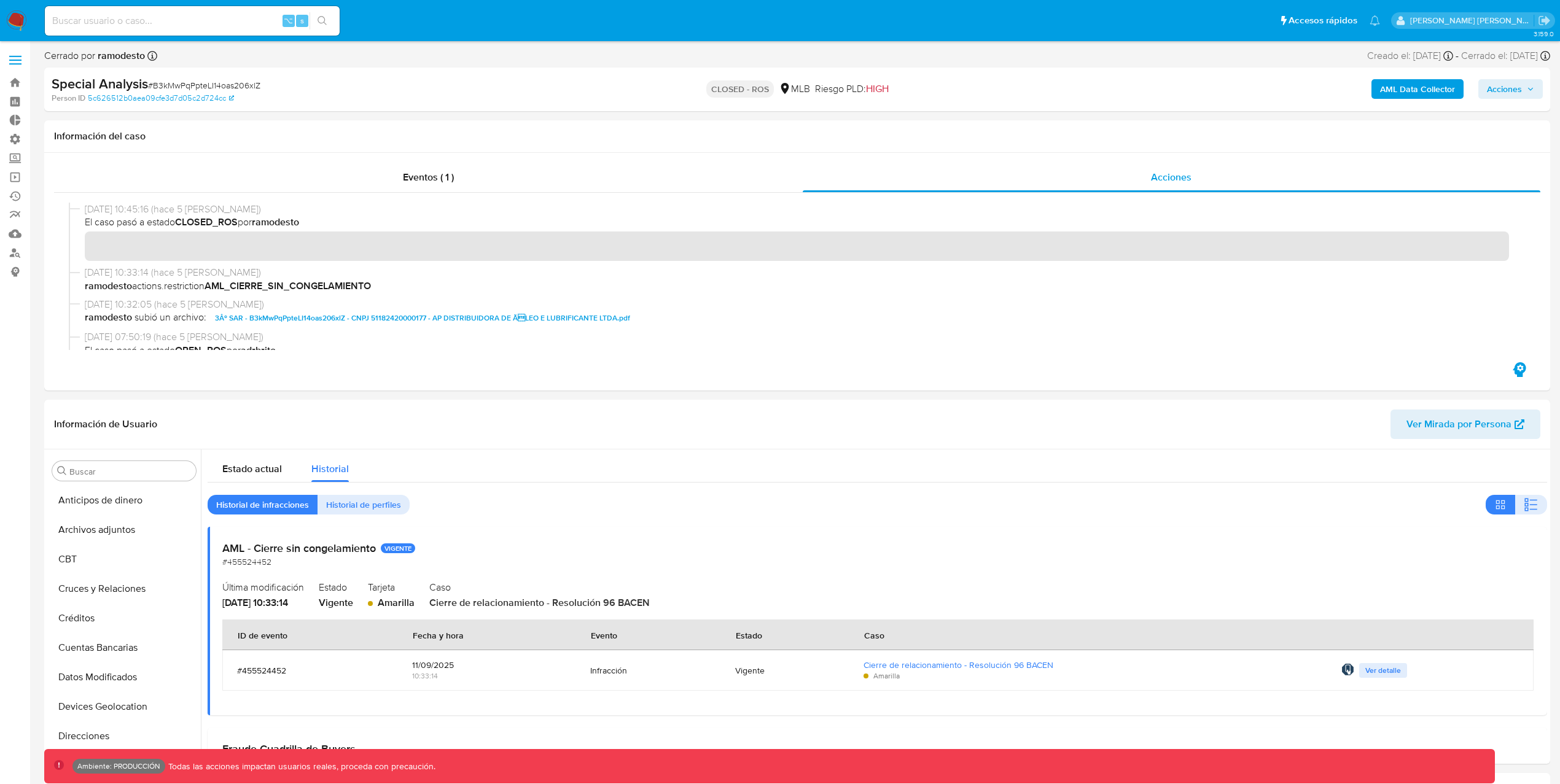
scroll to position [577, 0]
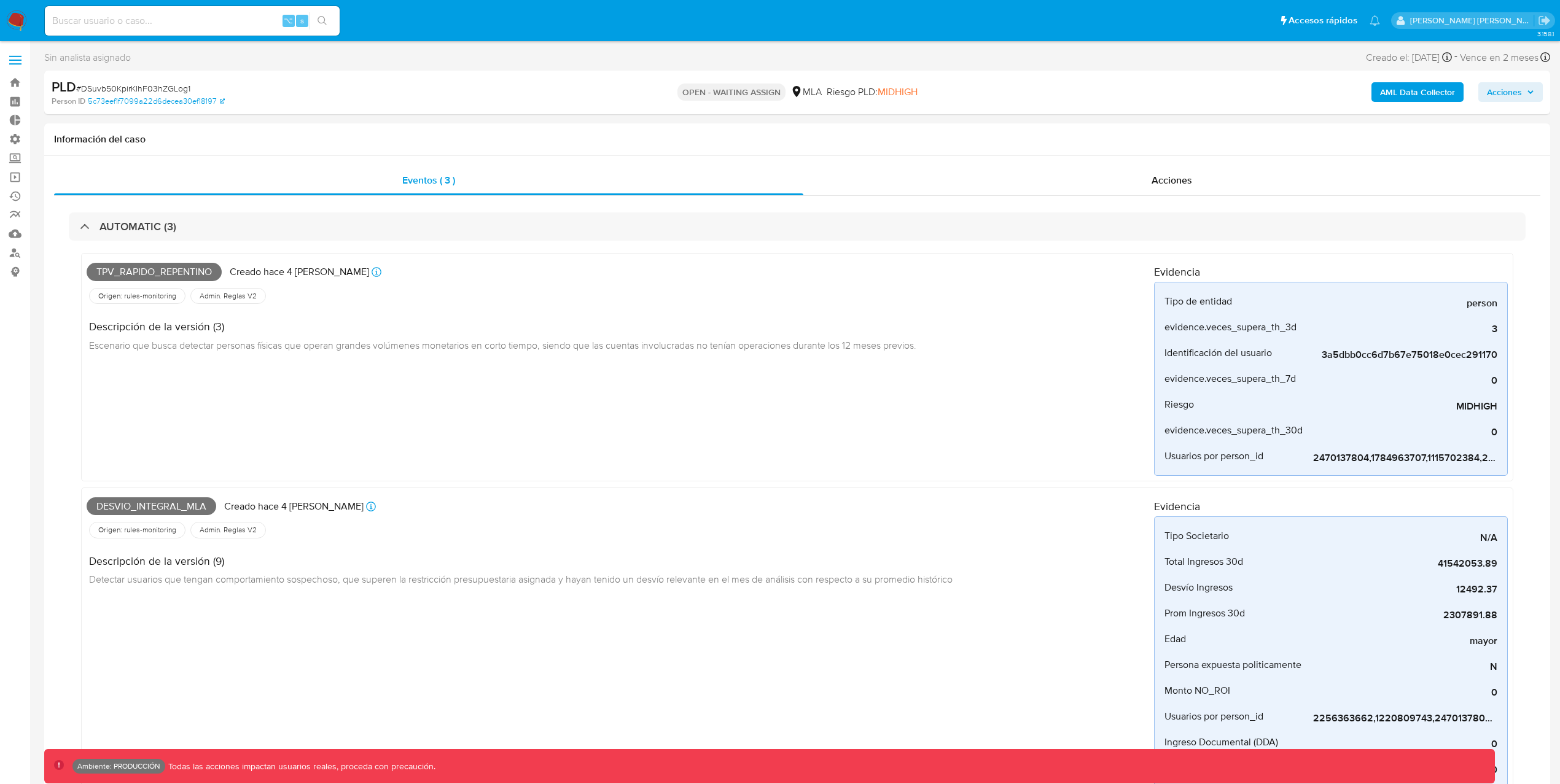
select select "10"
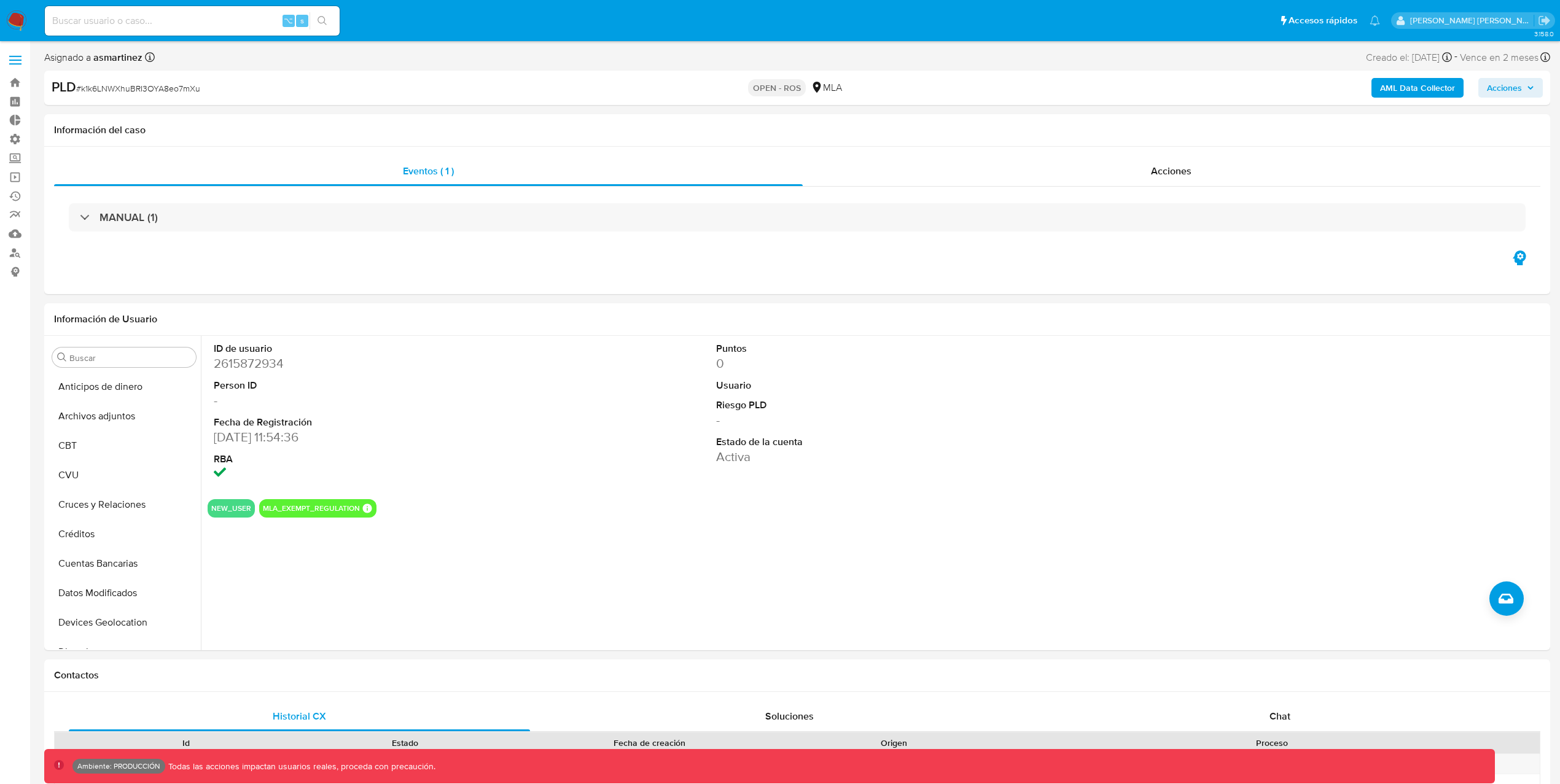
select select "10"
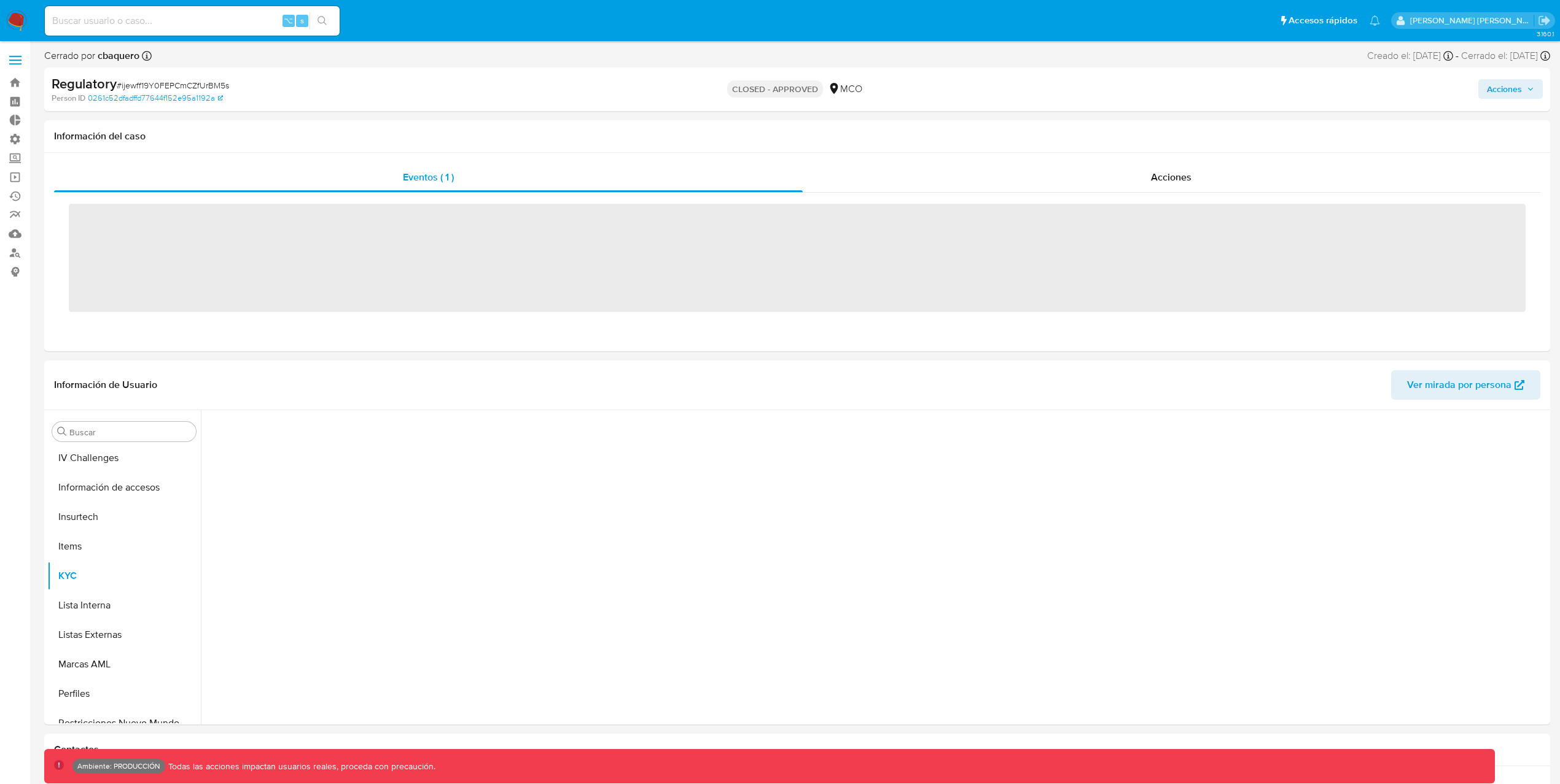
scroll to position [577, 0]
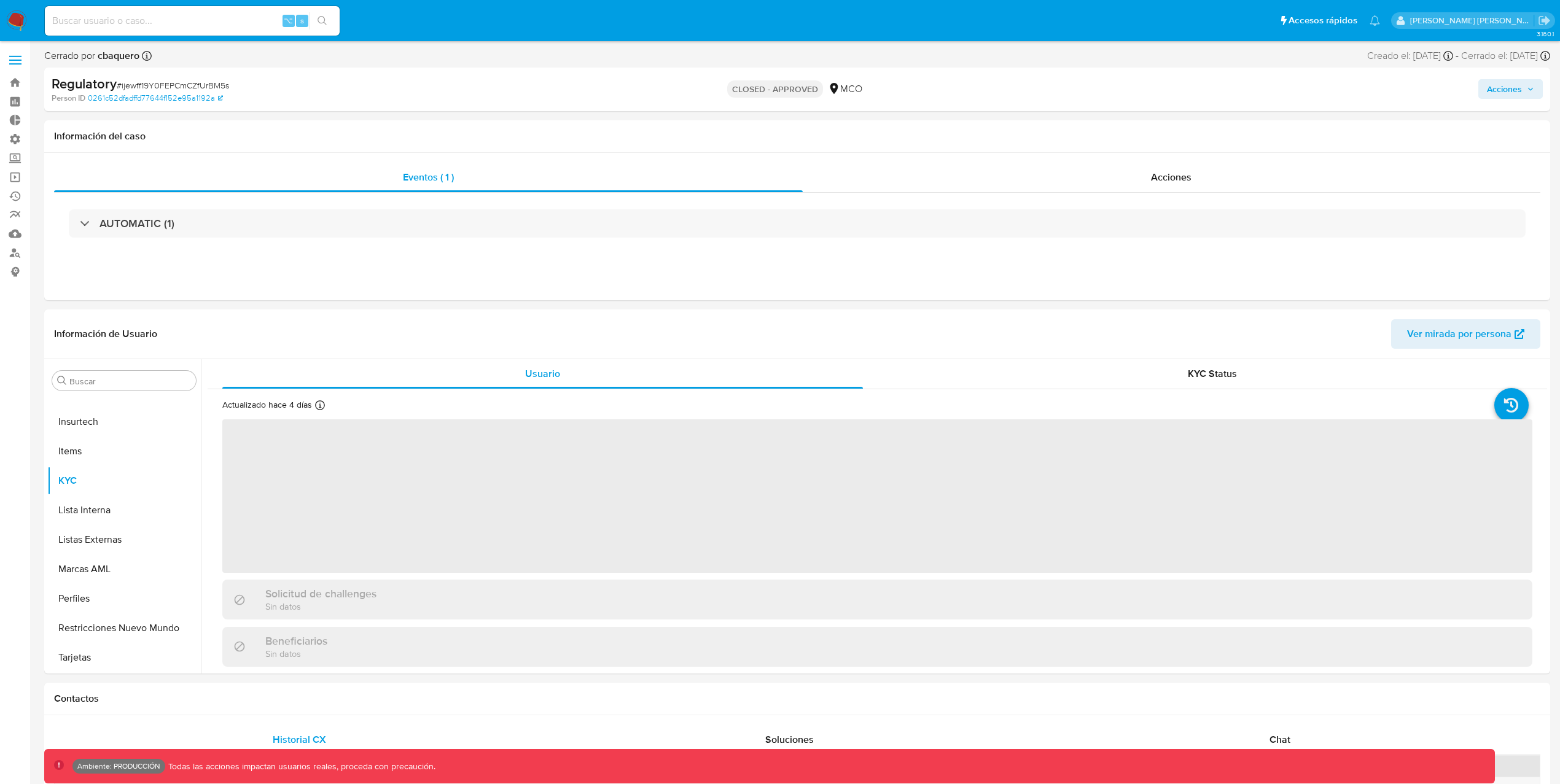
select select "10"
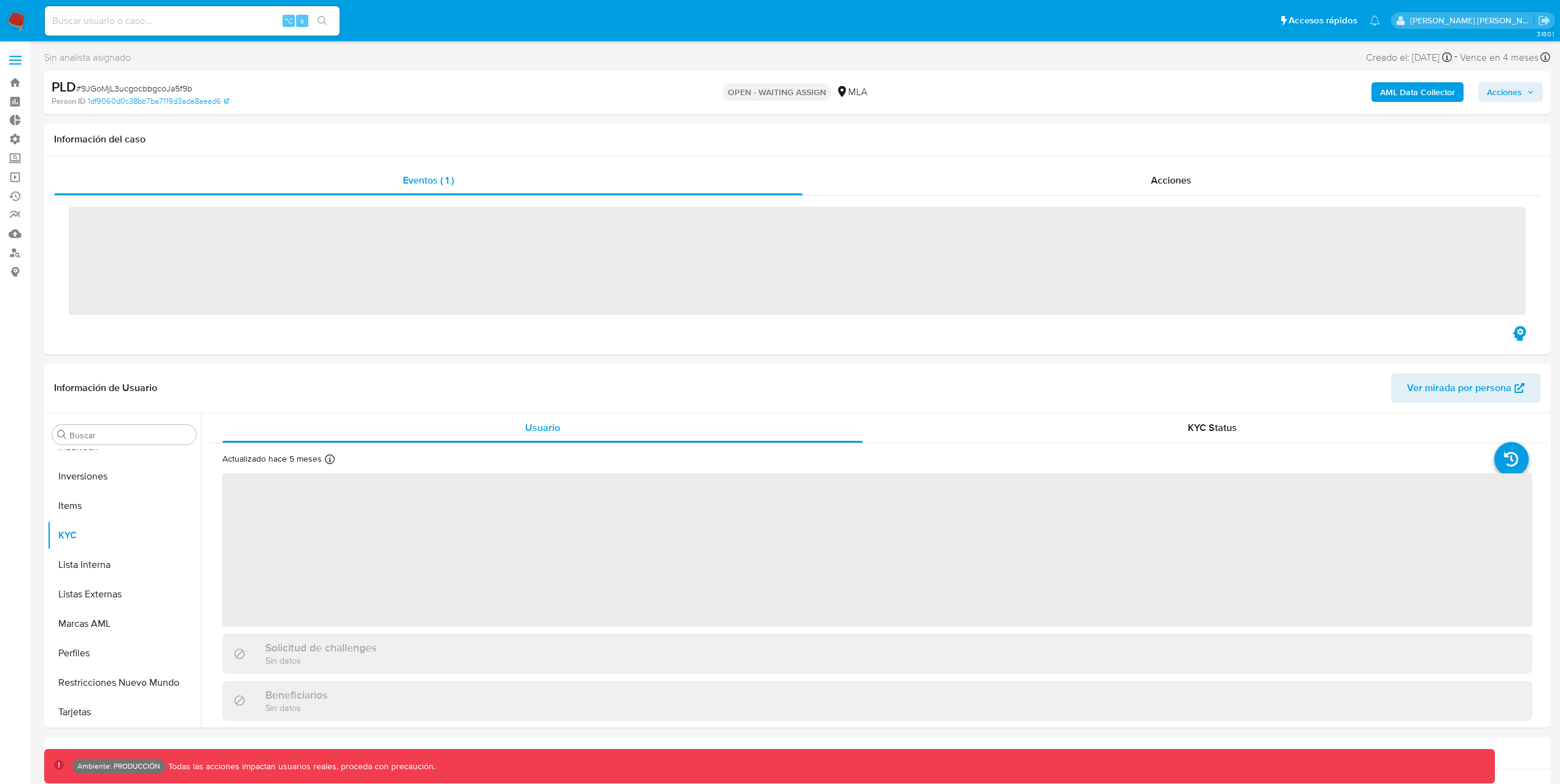
scroll to position [637, 0]
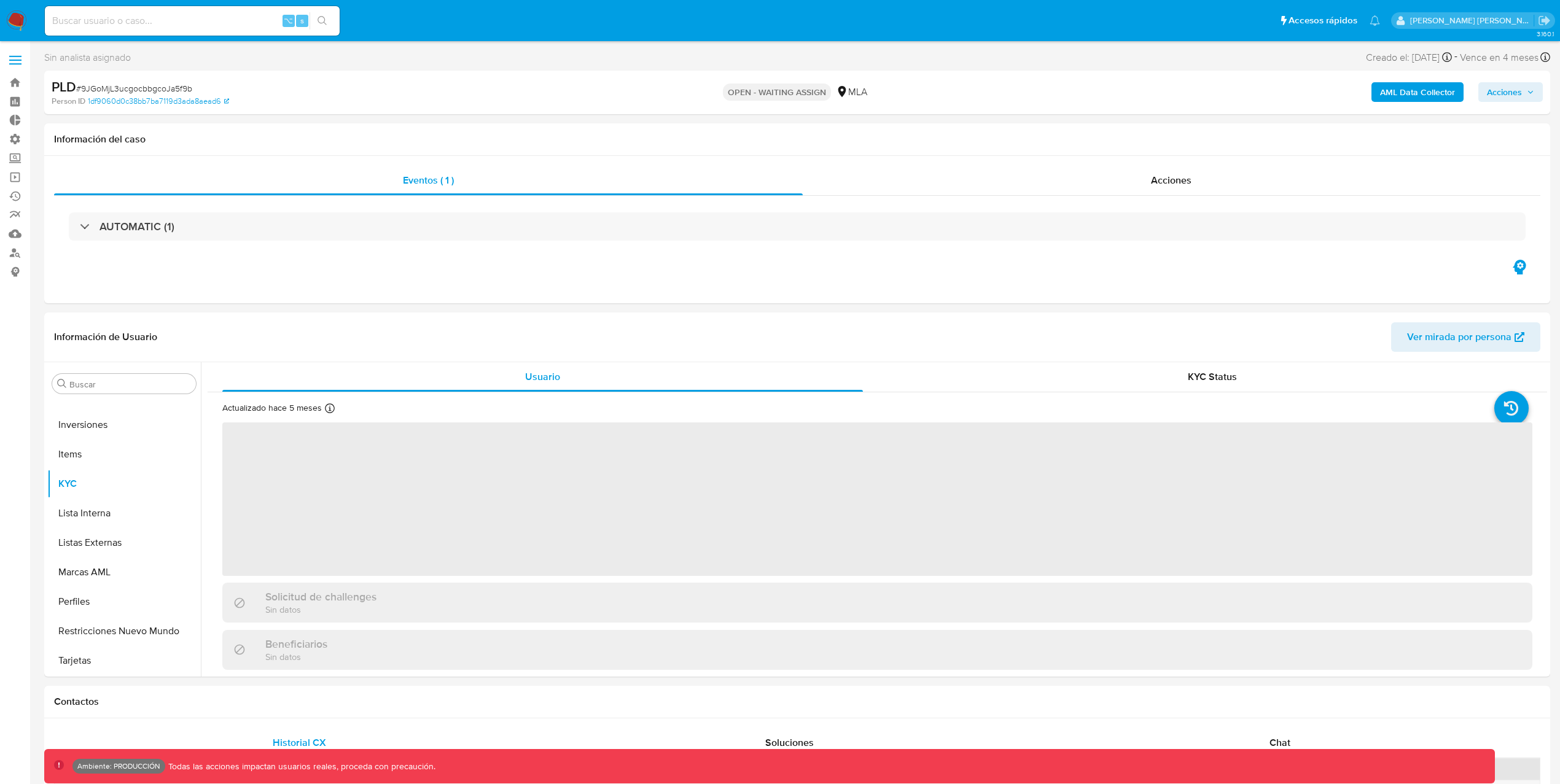
select select "10"
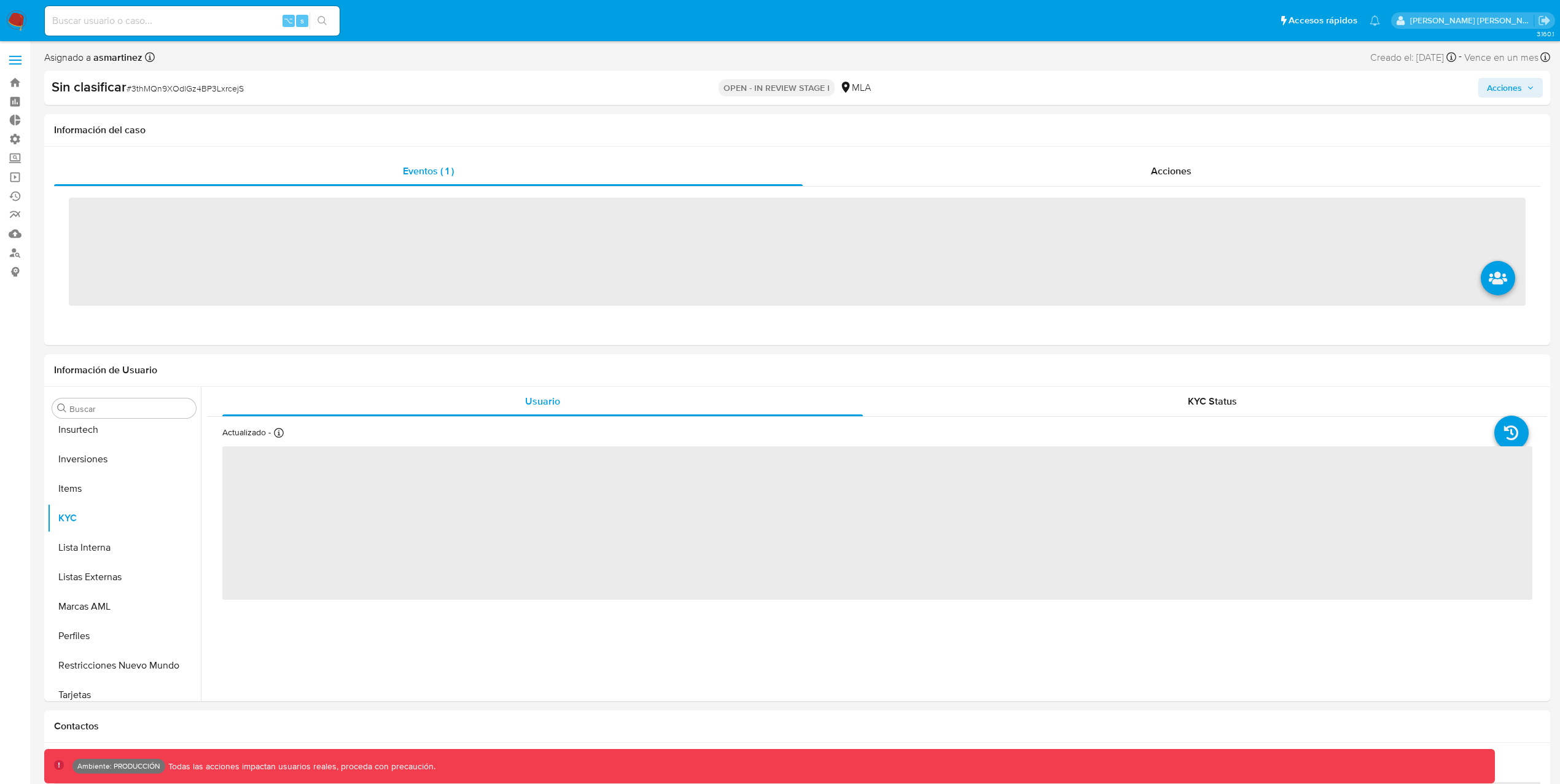
scroll to position [637, 0]
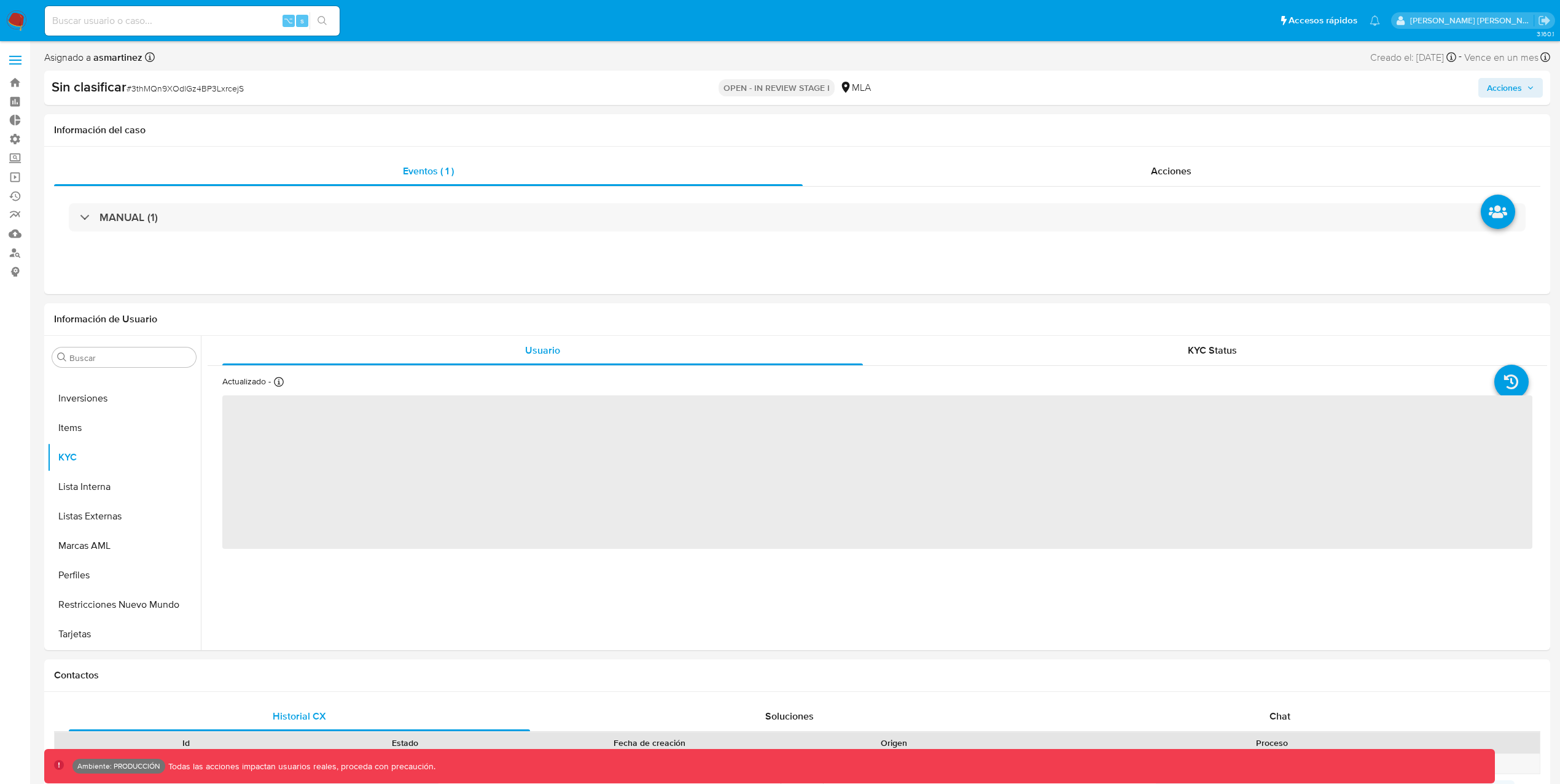
select select "10"
